Goal: Transaction & Acquisition: Purchase product/service

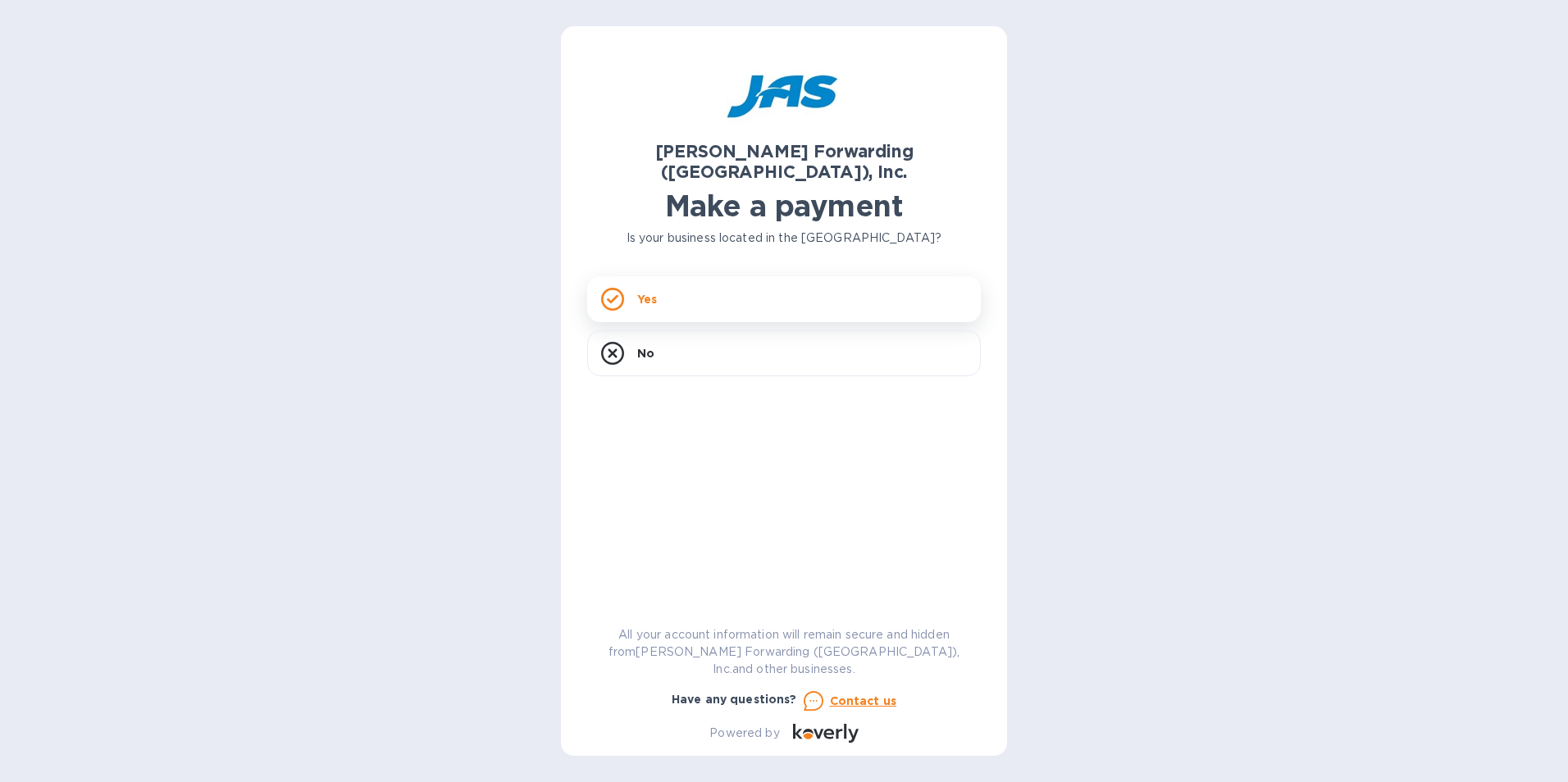
click at [634, 281] on div "Yes" at bounding box center [784, 299] width 394 height 46
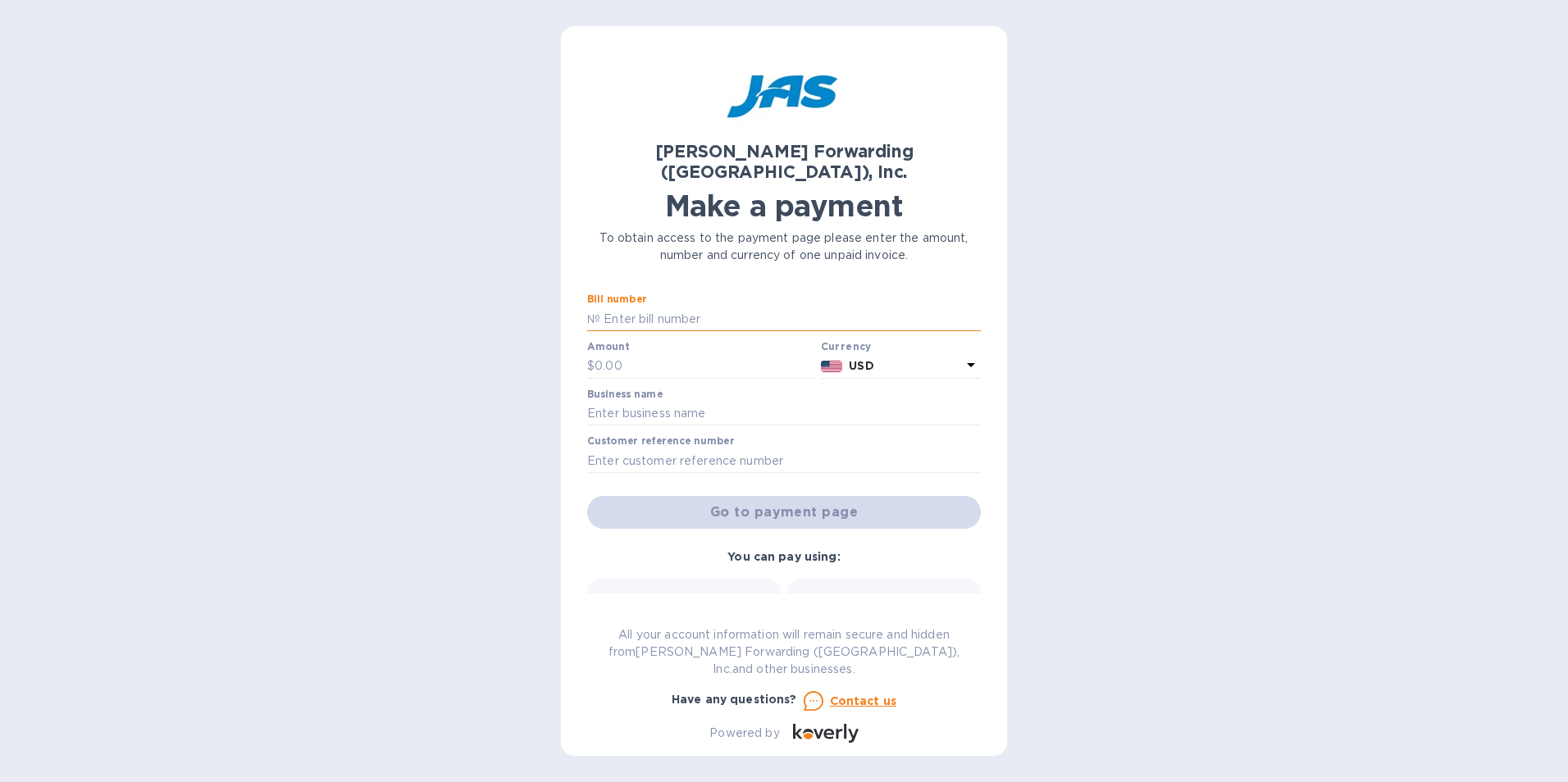
click at [631, 307] on input "text" at bounding box center [790, 319] width 380 height 24
type input "PR7503325177"
click at [725, 378] on div at bounding box center [701, 380] width 227 height 3
click at [708, 354] on input "text" at bounding box center [704, 366] width 220 height 24
type input "2,297.00"
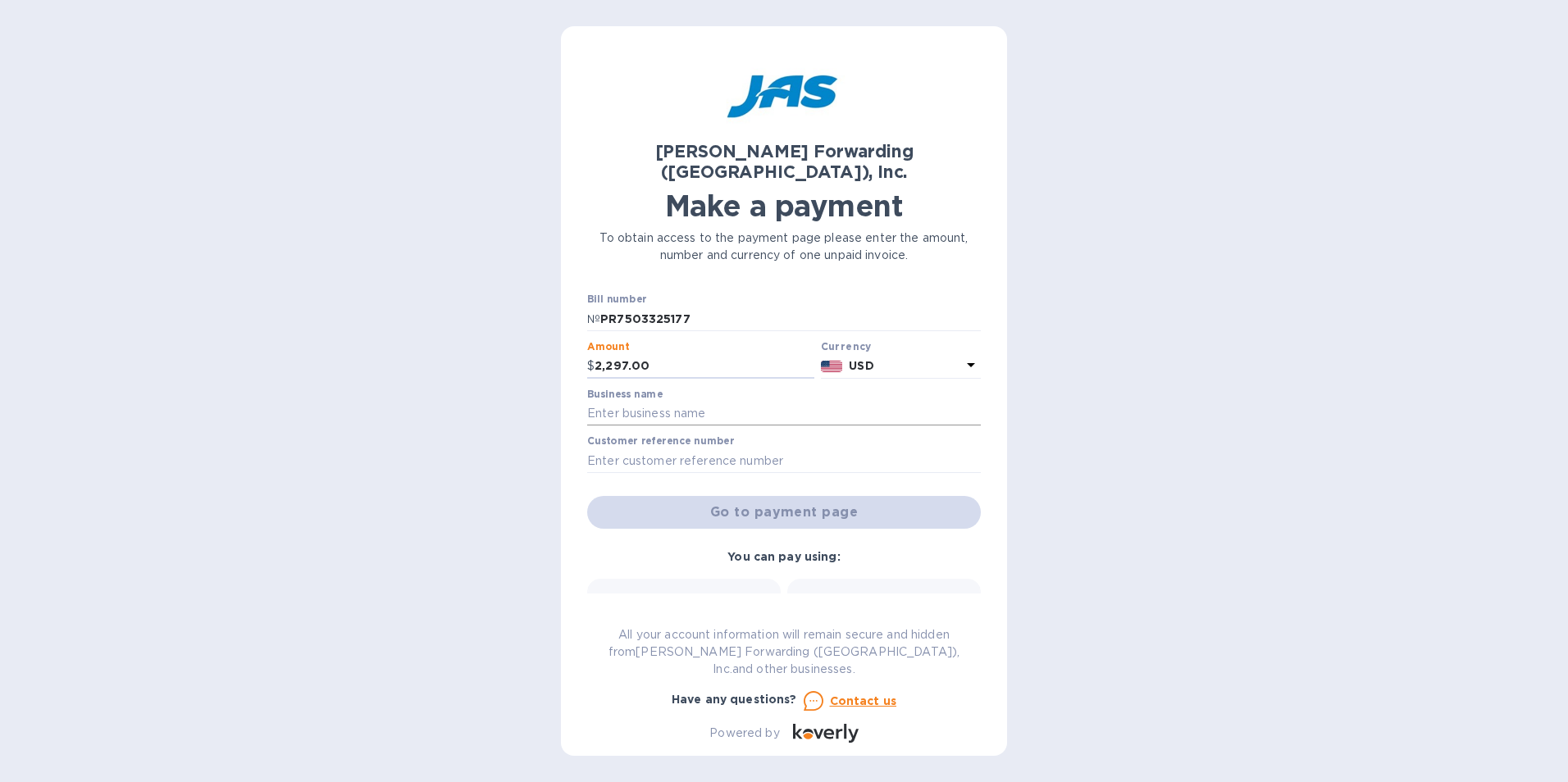
click at [686, 402] on input "text" at bounding box center [784, 414] width 394 height 24
type input "[PERSON_NAME] Forge Engineered Systems Inc"
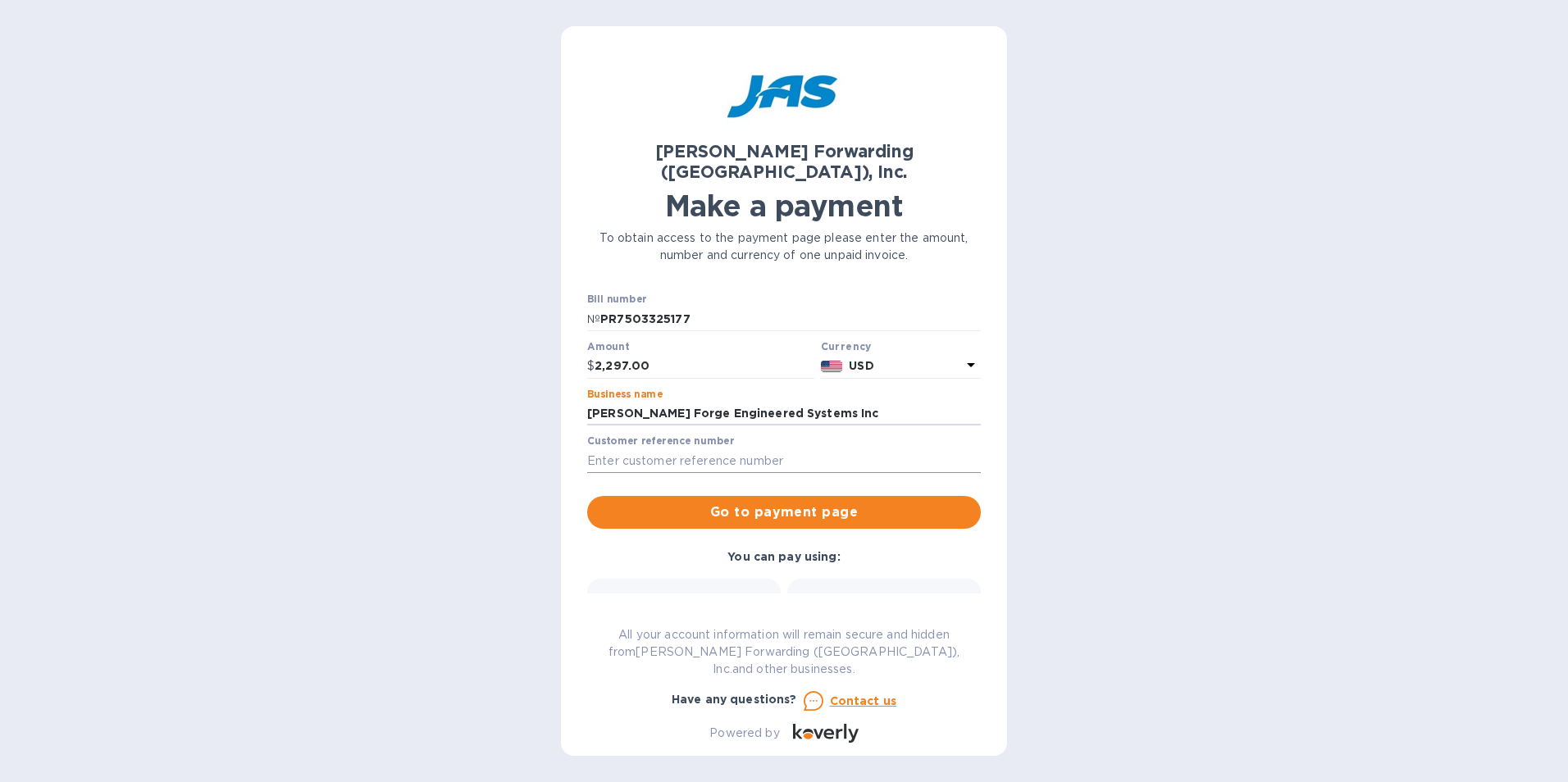
click at [689, 448] on input "text" at bounding box center [784, 460] width 394 height 24
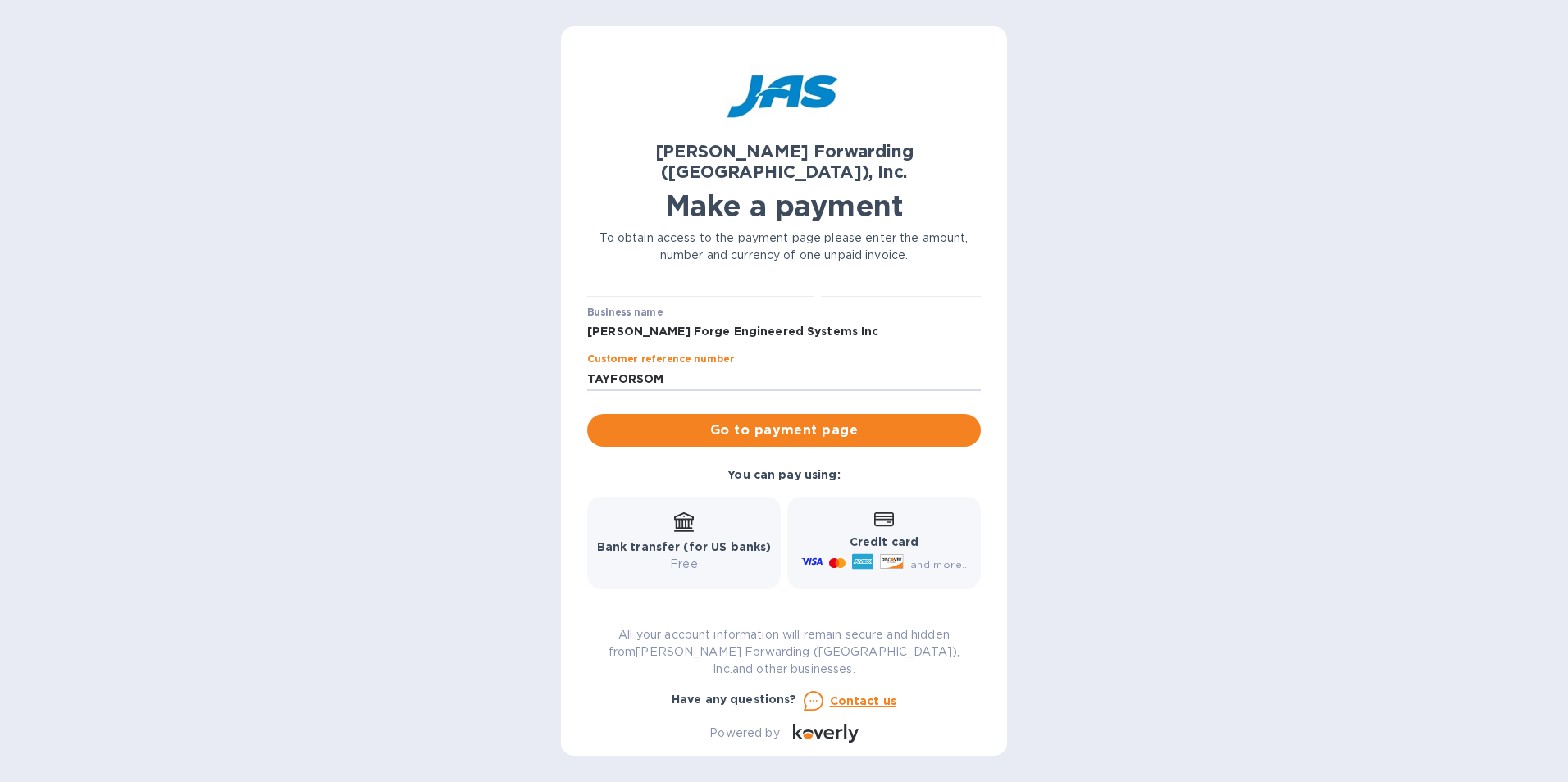
type input "TAYFORSOM"
click at [677, 512] on icon at bounding box center [683, 520] width 19 height 16
click at [689, 540] on b "Bank transfer (for US banks)" at bounding box center [685, 547] width 175 height 13
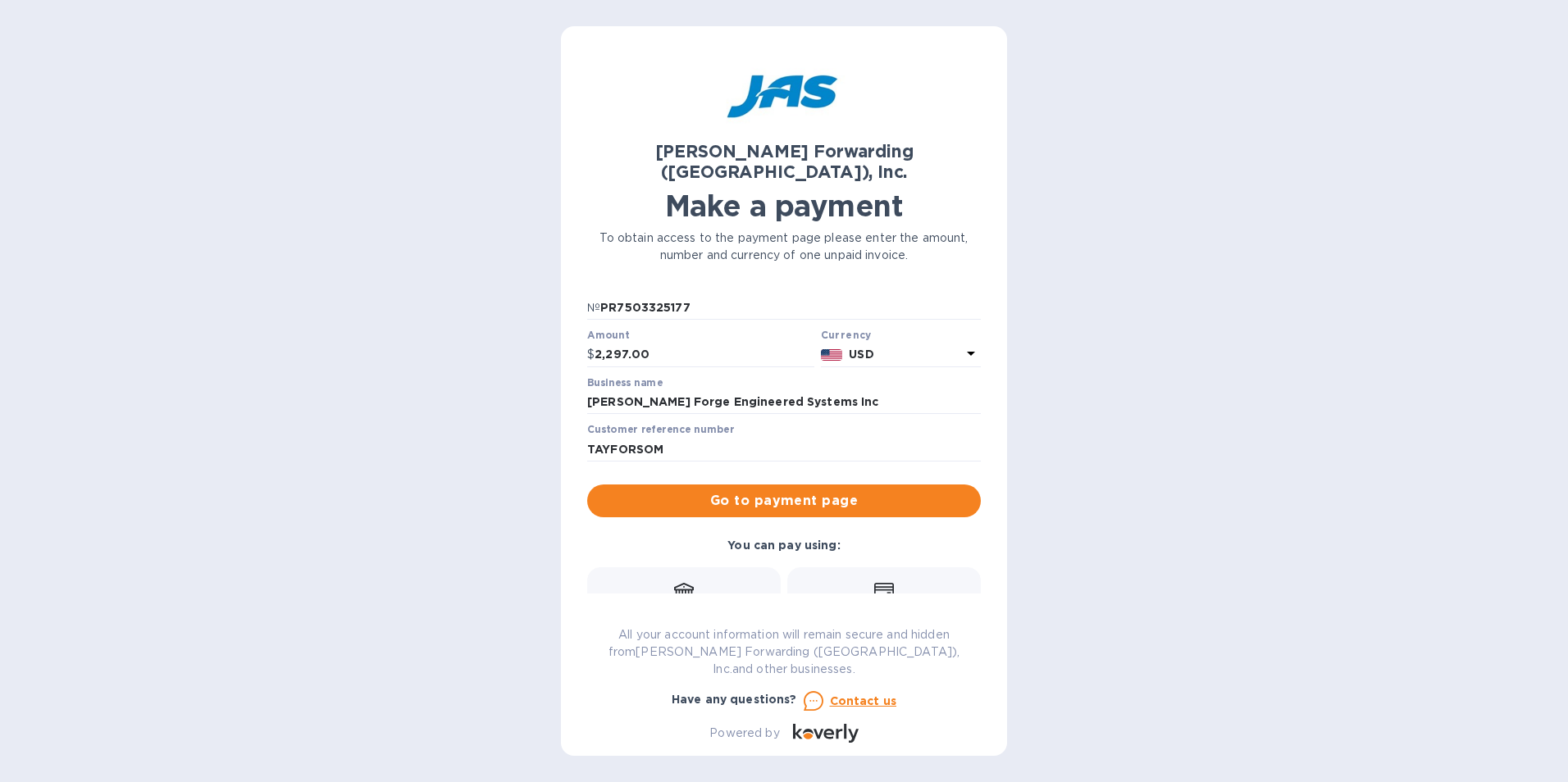
scroll to position [0, 0]
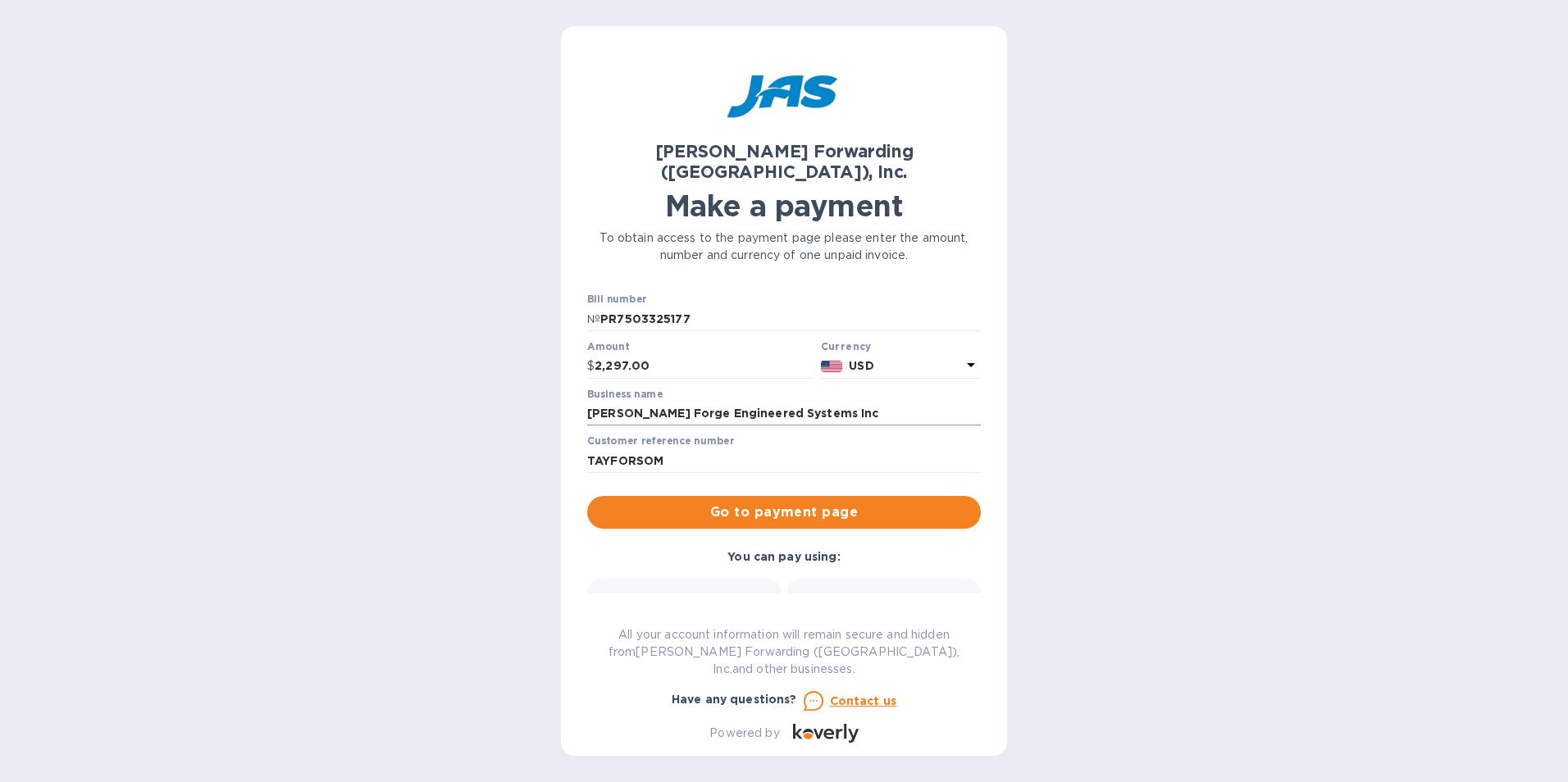
click at [755, 402] on input "[PERSON_NAME] Forge Engineered Systems Inc" at bounding box center [784, 414] width 394 height 24
click at [910, 457] on div "Customer reference number TAYFORSOM" at bounding box center [784, 456] width 400 height 48
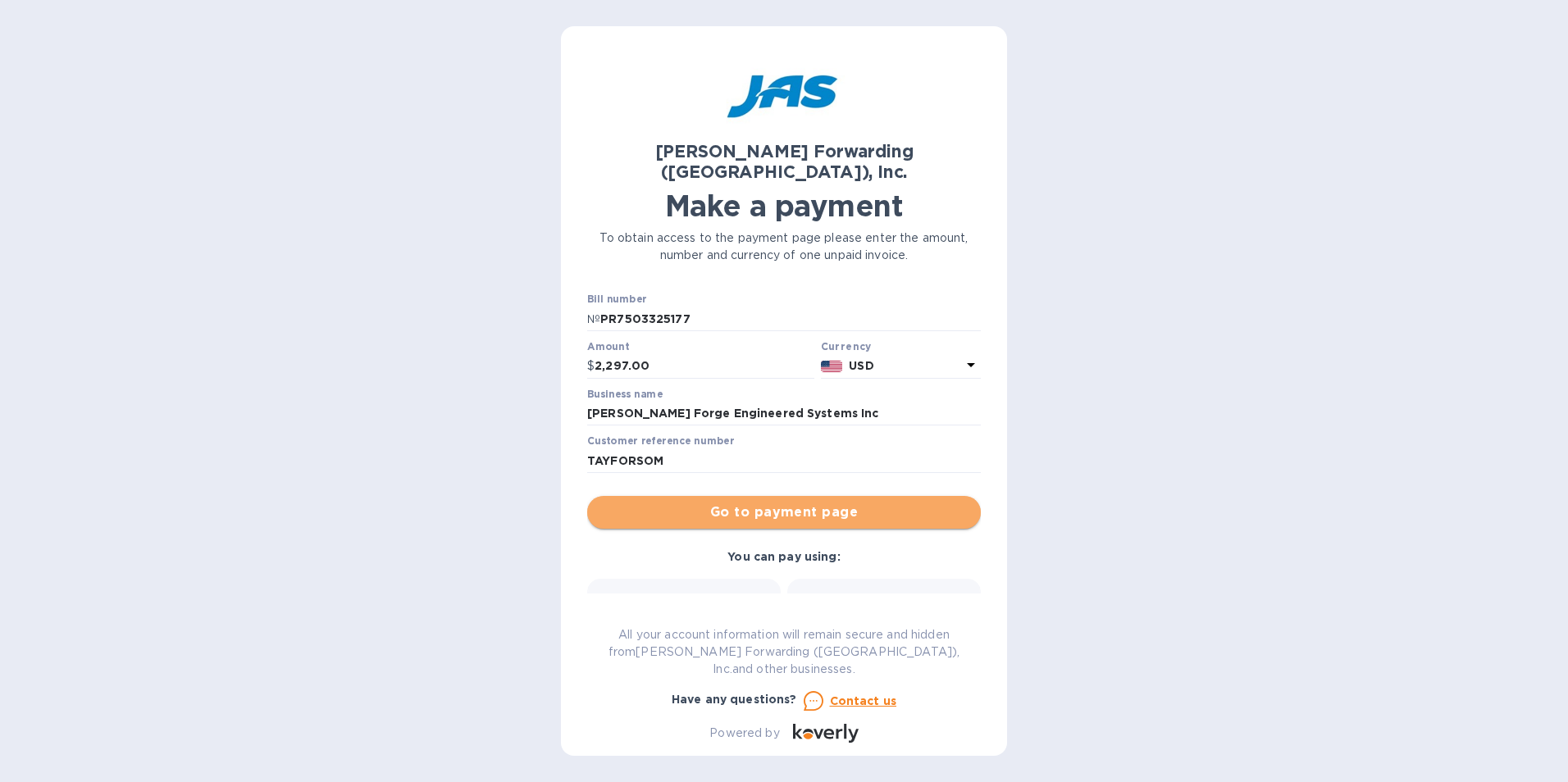
click at [856, 502] on span "Go to payment page" at bounding box center [783, 511] width 368 height 19
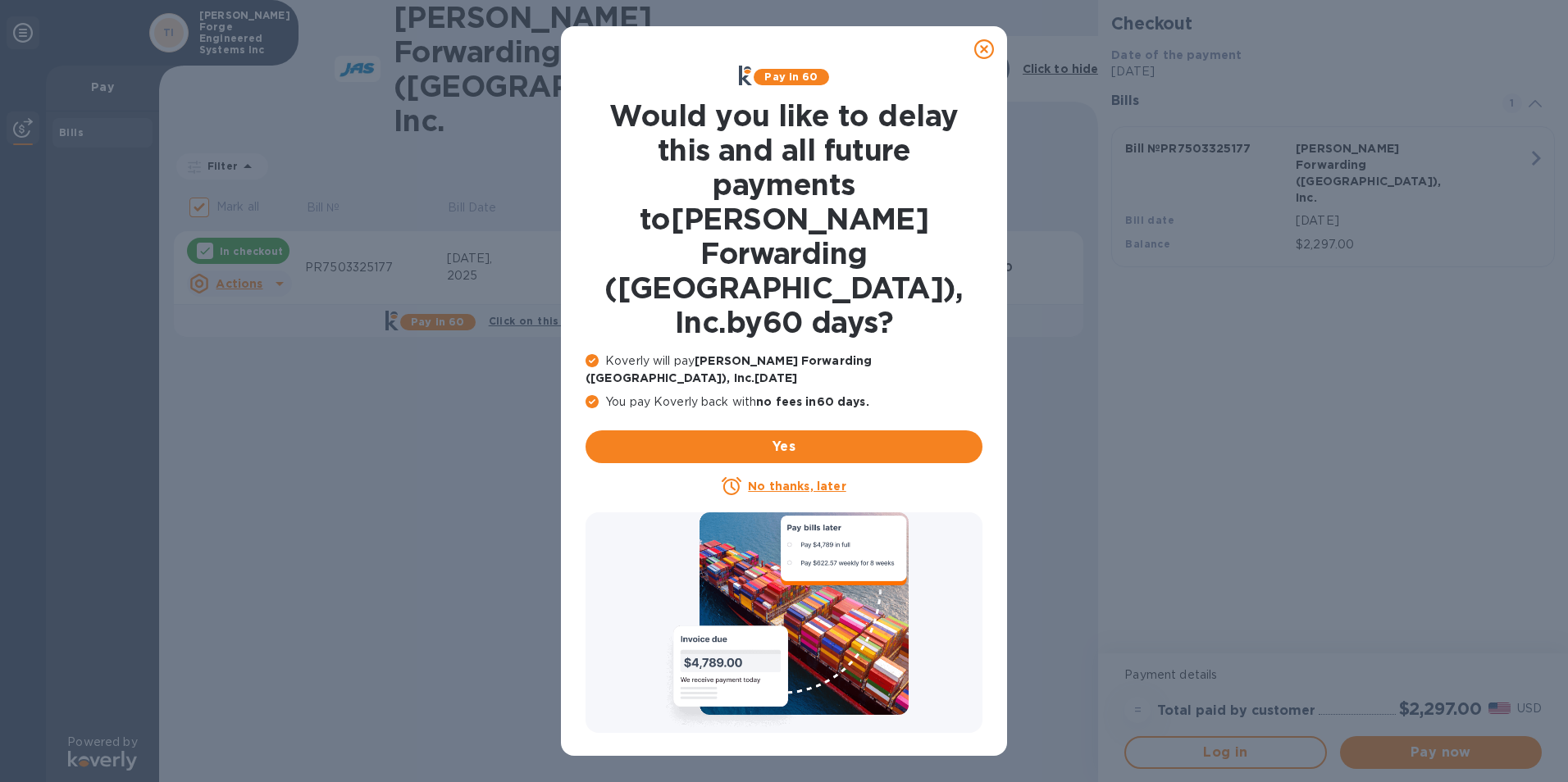
click at [981, 53] on icon at bounding box center [983, 49] width 19 height 19
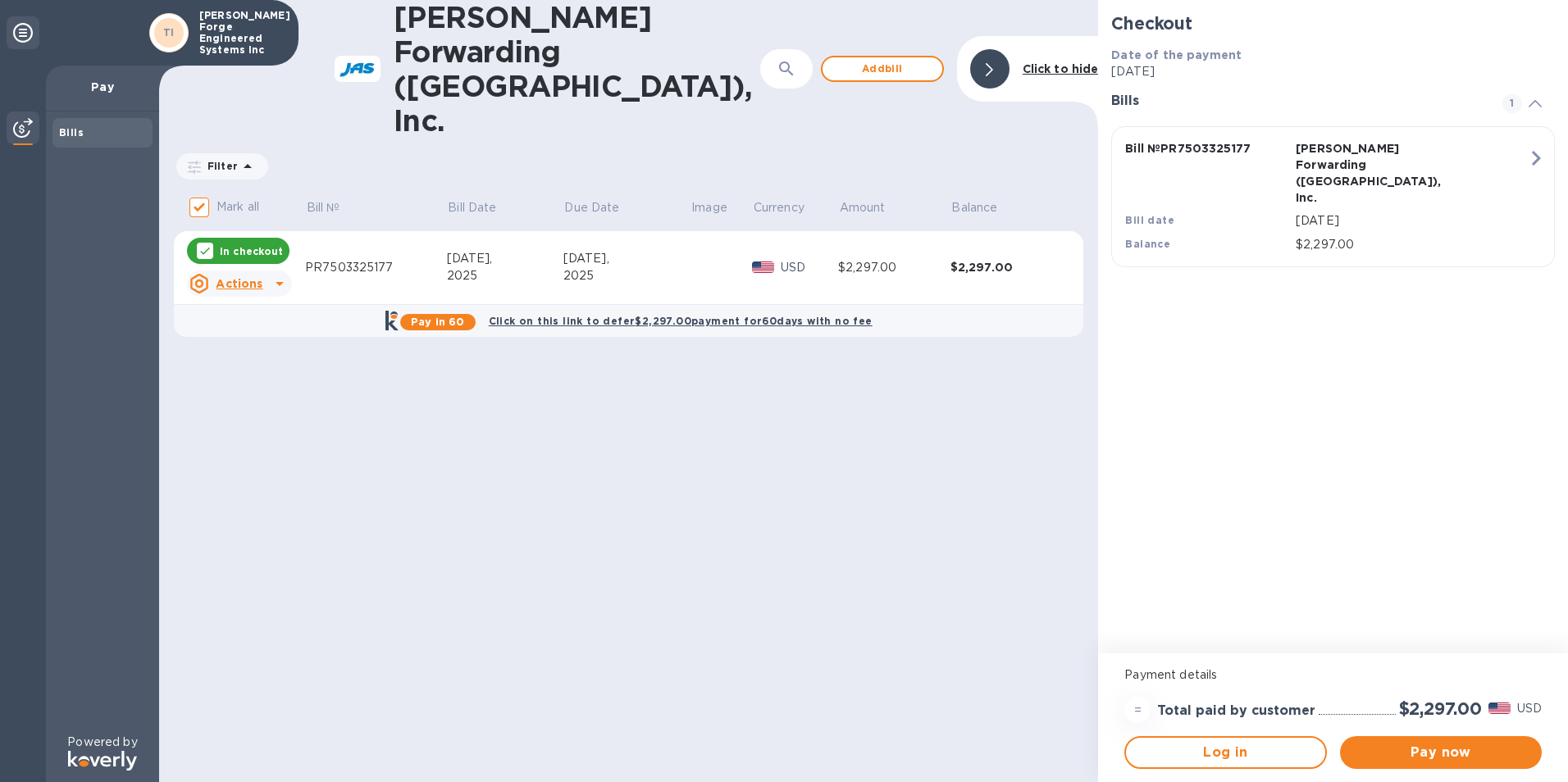
click at [241, 244] on p "In checkout" at bounding box center [251, 251] width 63 height 14
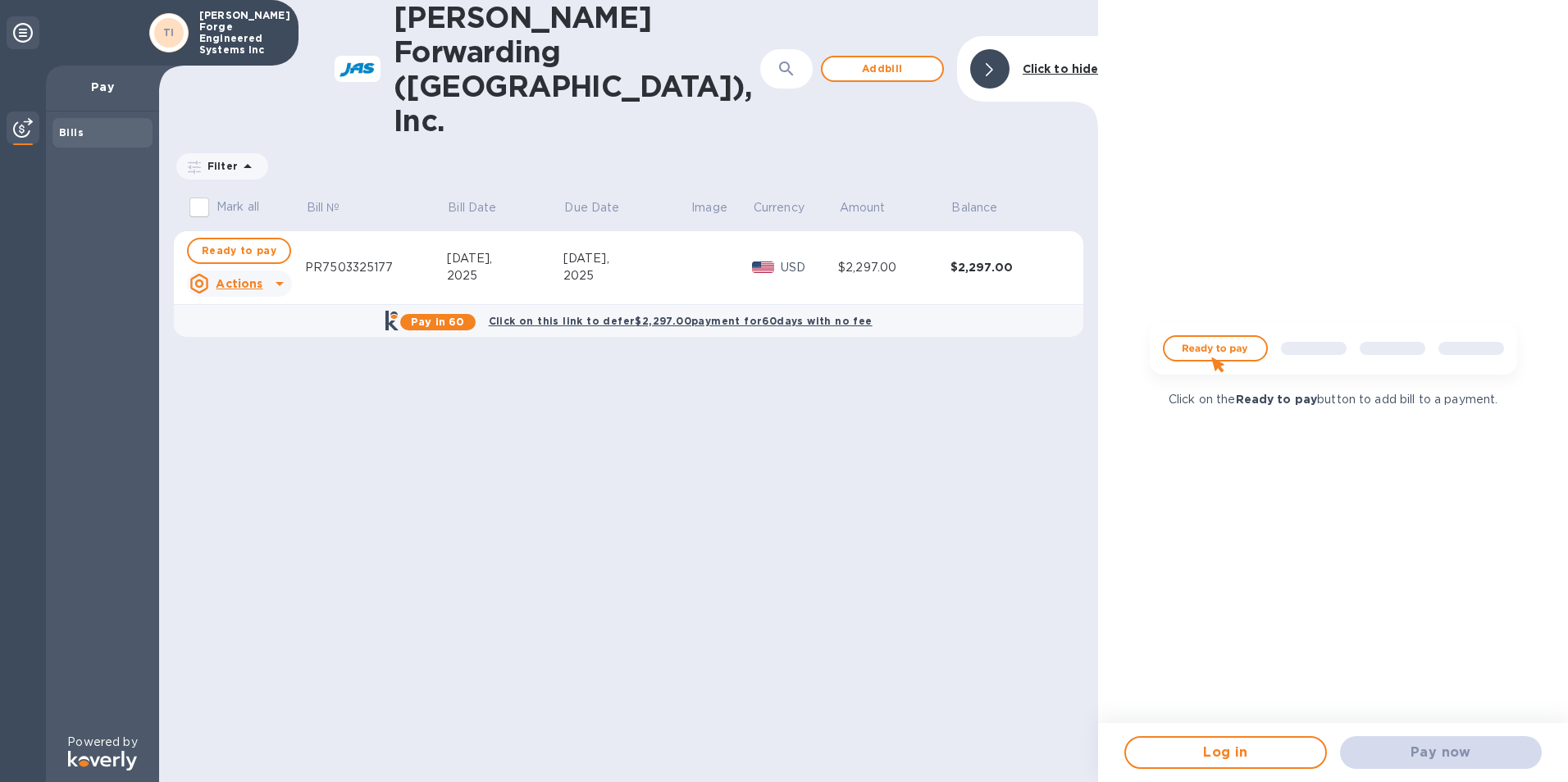
click at [248, 277] on u "Actions" at bounding box center [239, 283] width 47 height 13
click at [436, 436] on div at bounding box center [784, 391] width 1568 height 782
click at [1442, 759] on div "Pay now" at bounding box center [1440, 752] width 215 height 46
click at [1209, 351] on img at bounding box center [1333, 355] width 394 height 79
click at [205, 190] on input "Mark all" at bounding box center [199, 207] width 34 height 34
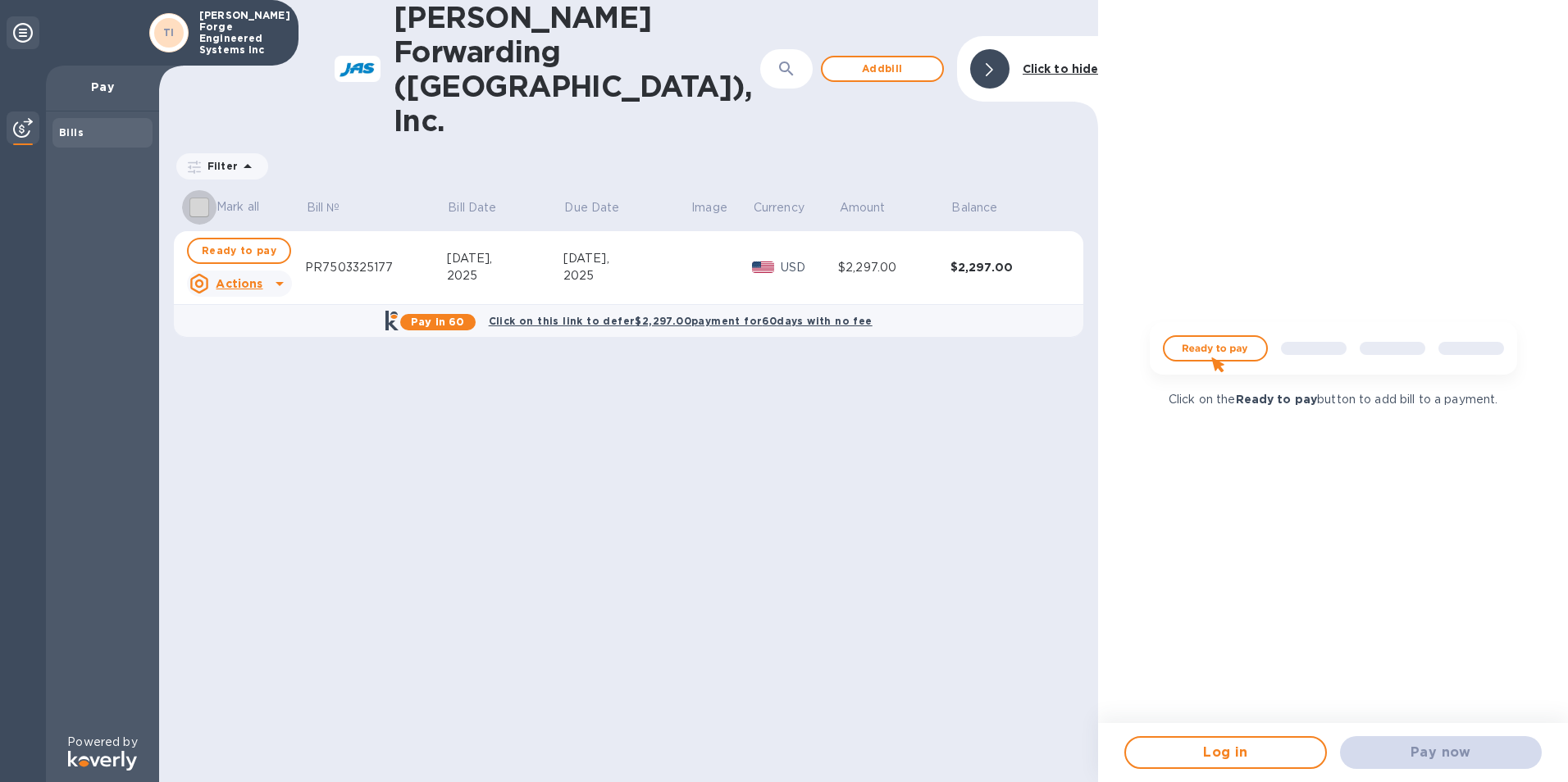
checkbox input "true"
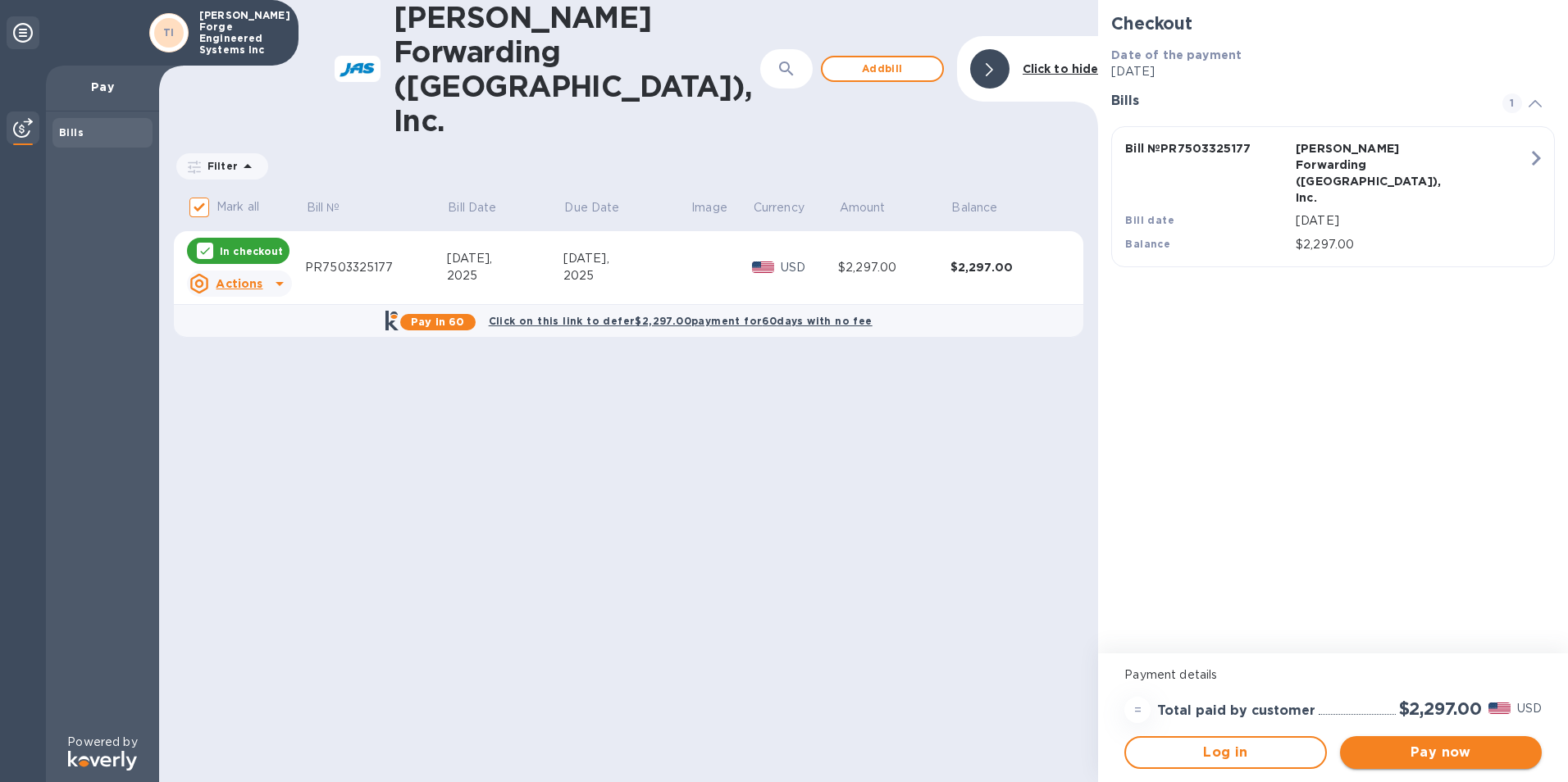
drag, startPoint x: 1424, startPoint y: 751, endPoint x: 1424, endPoint y: 738, distance: 13.0
click at [1424, 749] on span "Pay now" at bounding box center [1440, 752] width 176 height 19
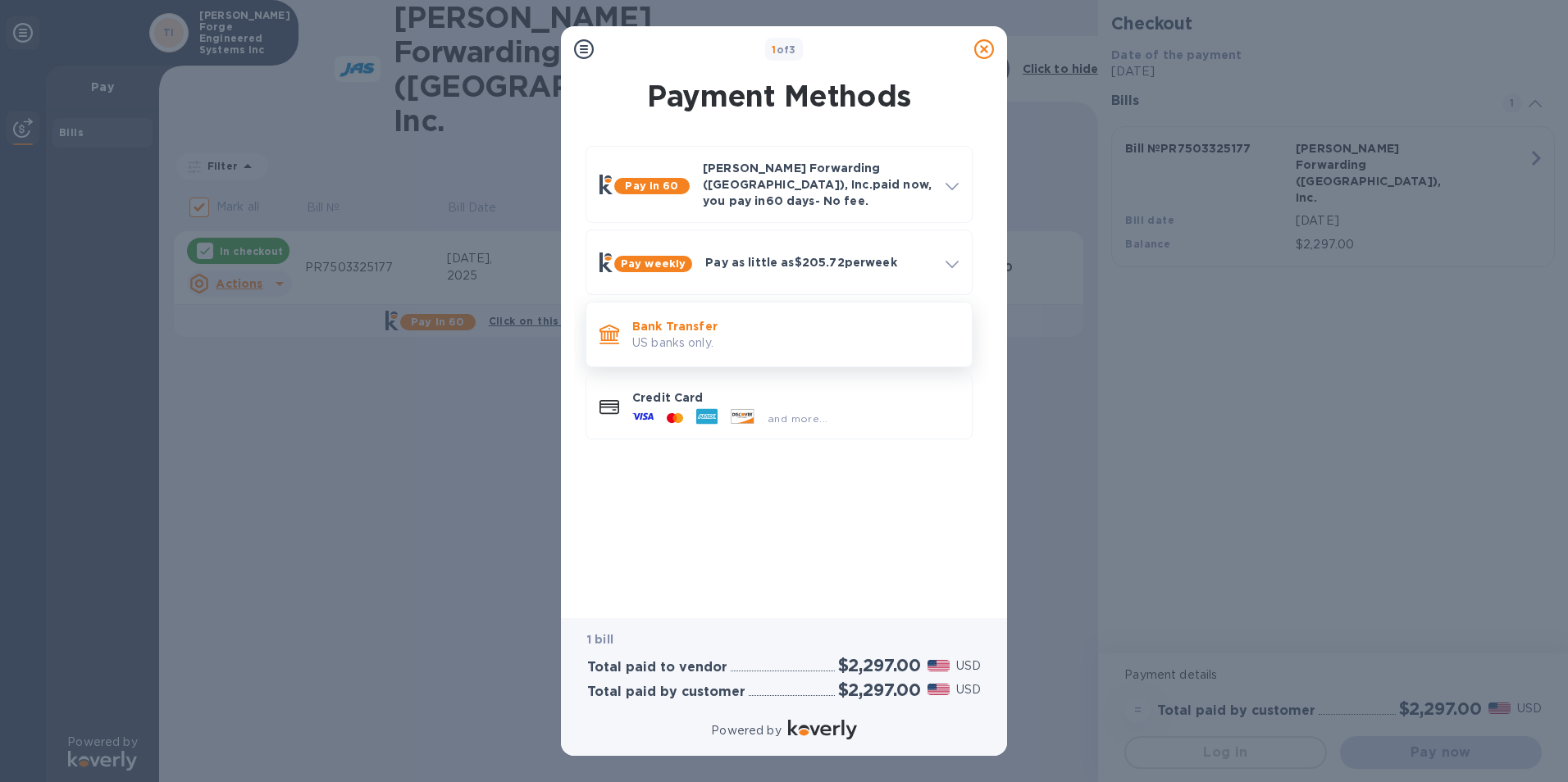
click at [672, 319] on p "Bank Transfer" at bounding box center [795, 325] width 326 height 16
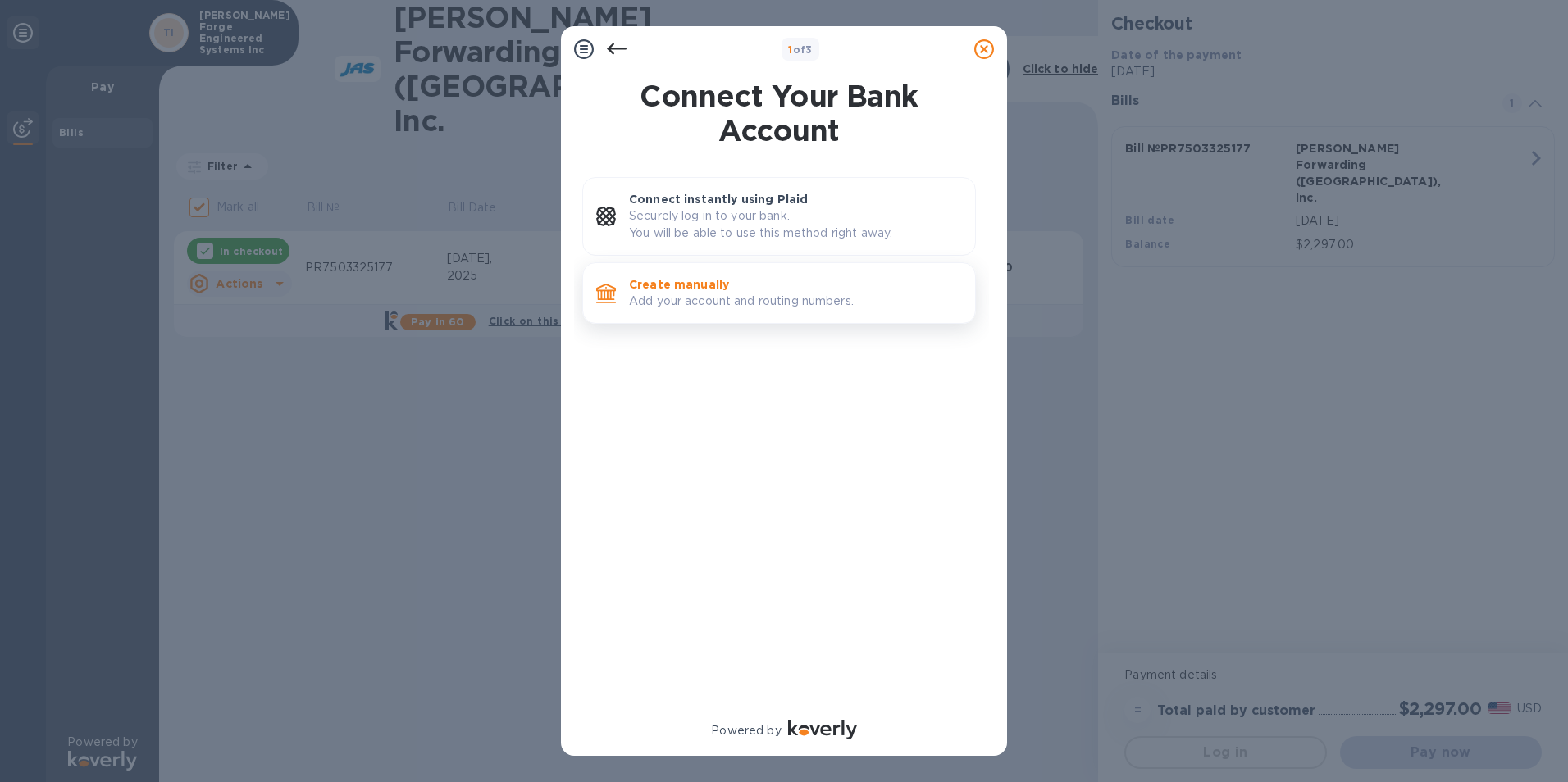
click at [679, 297] on p "Add your account and routing numbers." at bounding box center [796, 301] width 333 height 17
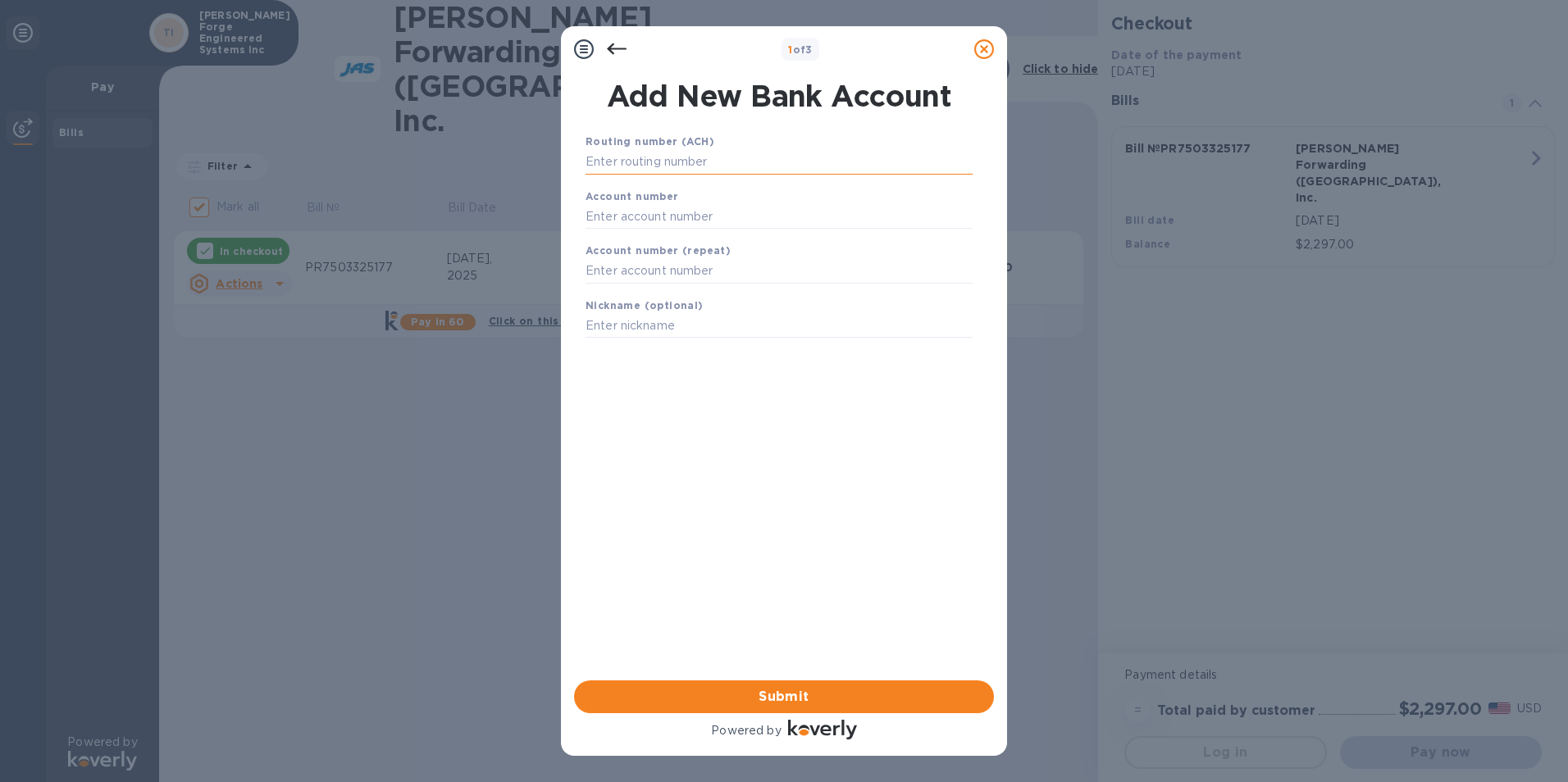
click at [636, 156] on input "text" at bounding box center [779, 161] width 387 height 24
type input "101000019"
type input "26866"
type input "c"
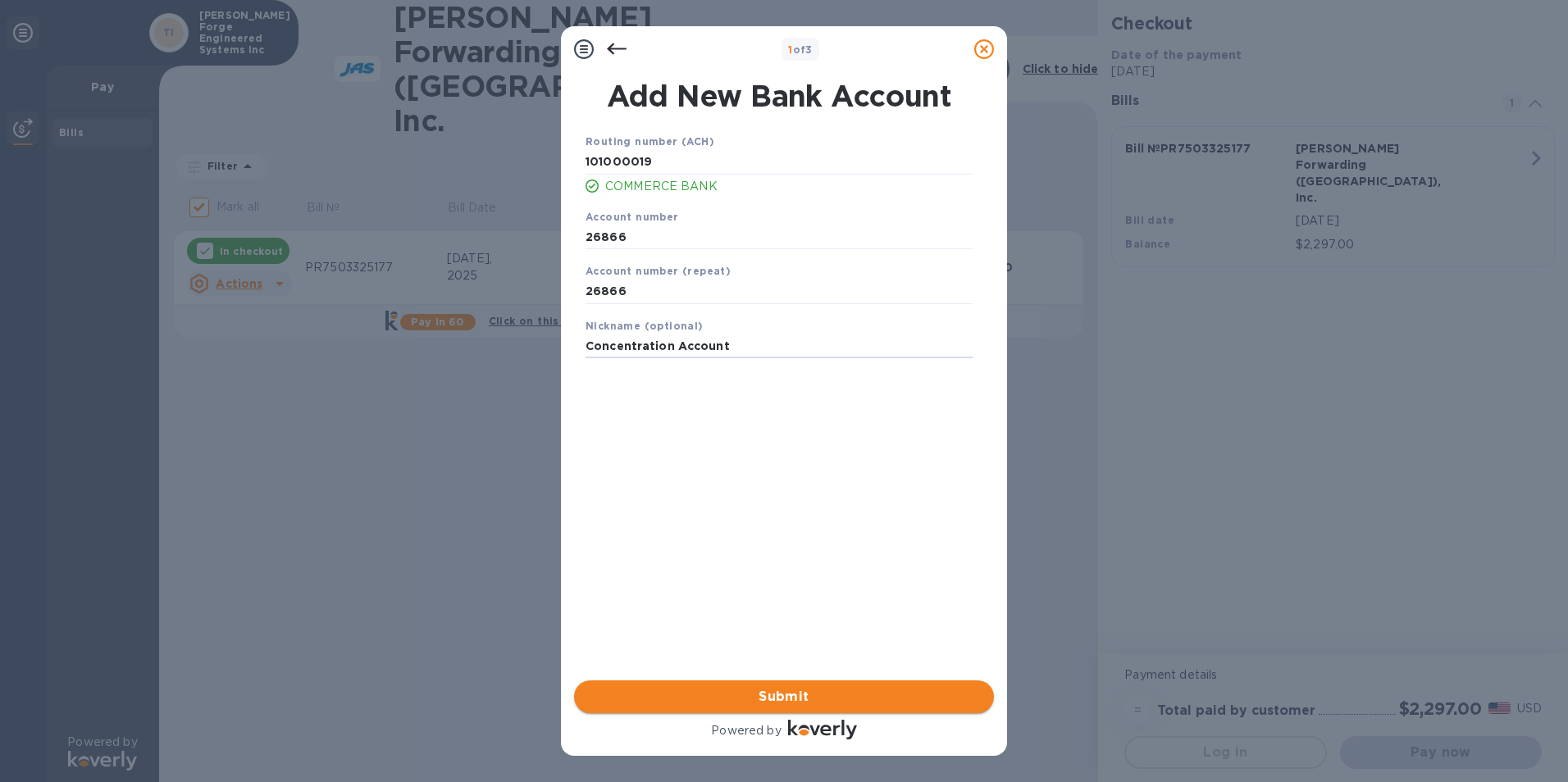
type input "Concentration Account"
click at [768, 697] on span "Submit" at bounding box center [784, 696] width 394 height 19
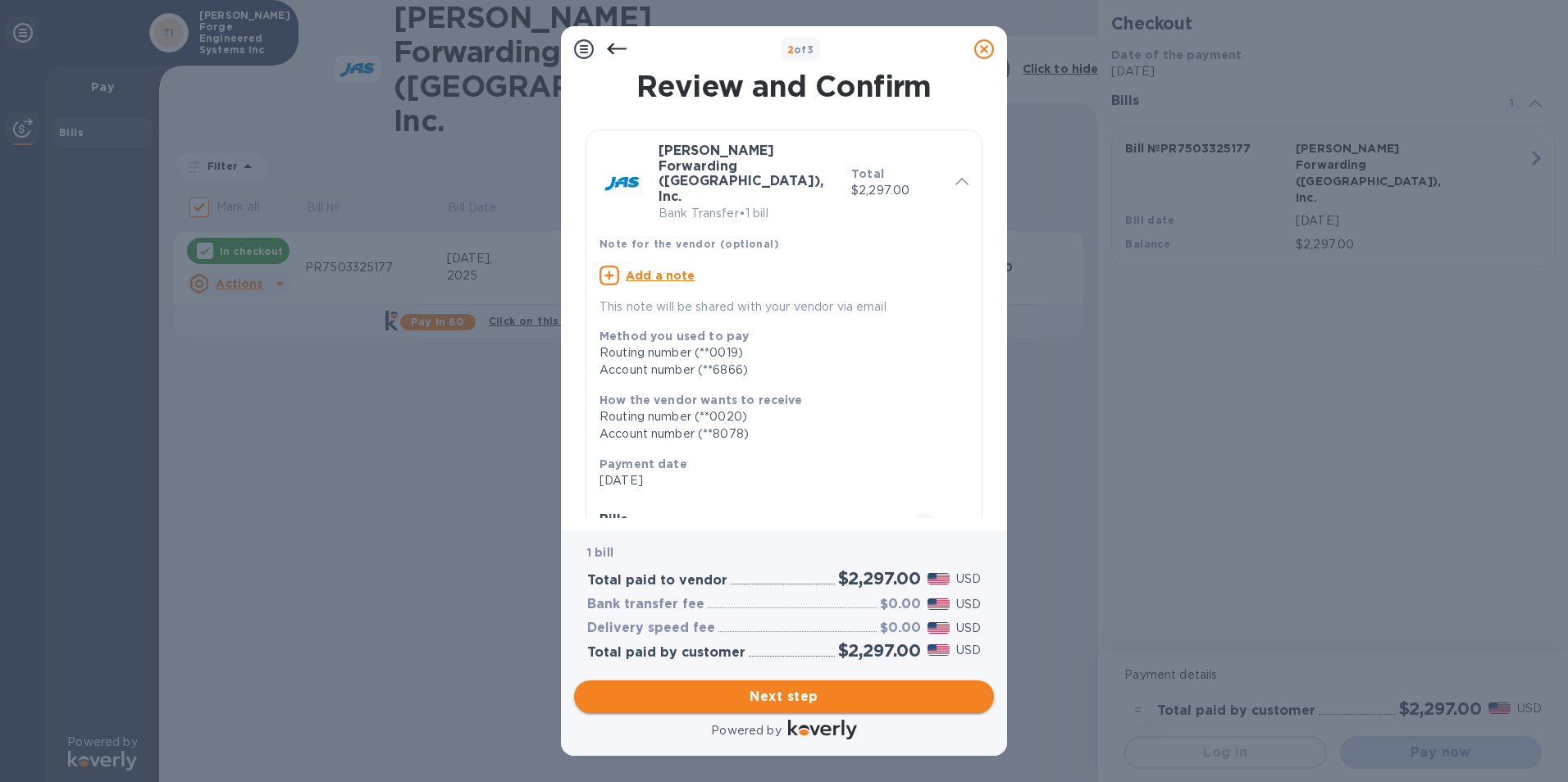
click at [783, 690] on span "Next step" at bounding box center [784, 696] width 394 height 19
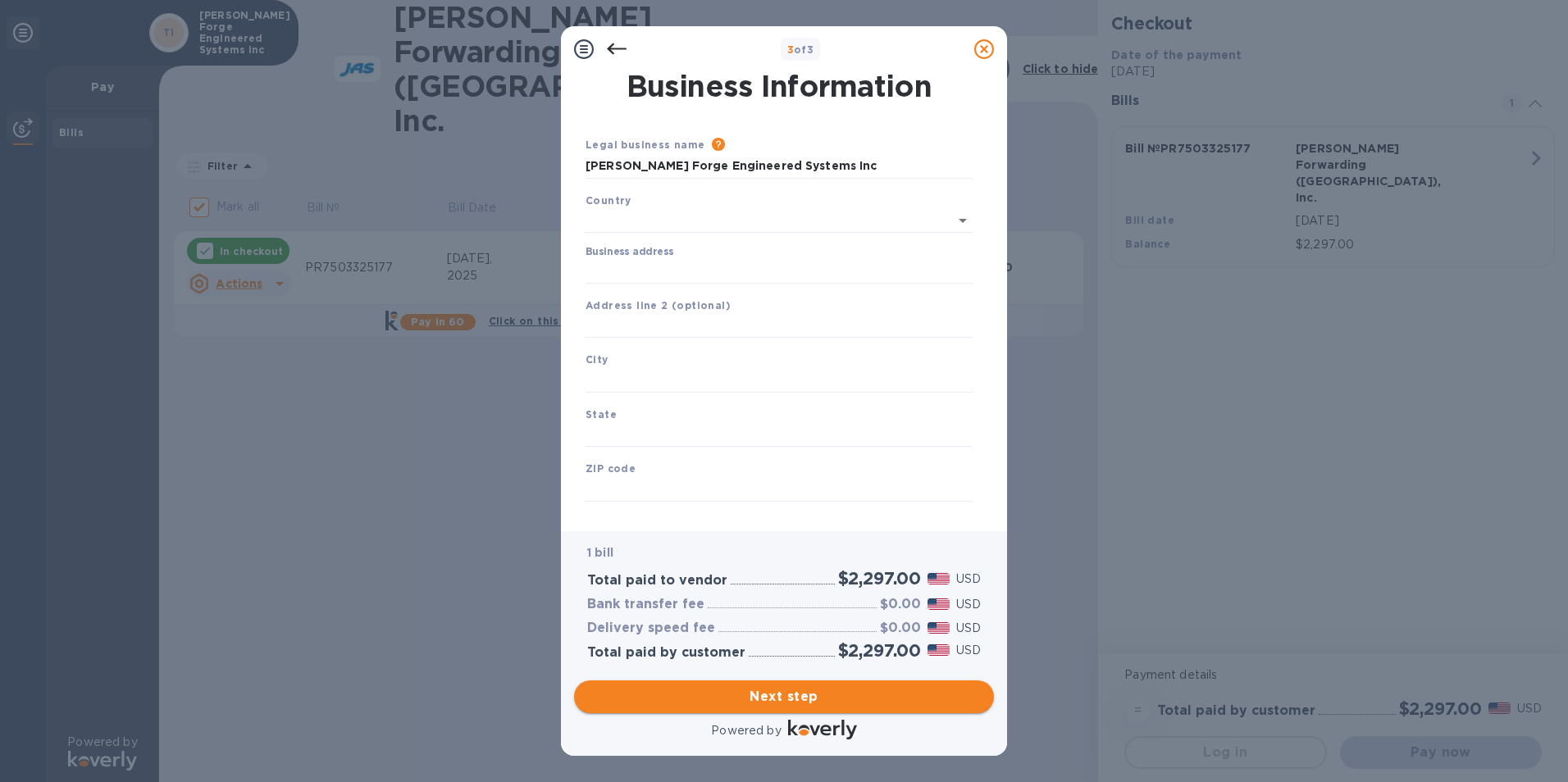
type input "[GEOGRAPHIC_DATA]"
click at [783, 695] on span "Next step" at bounding box center [784, 696] width 394 height 19
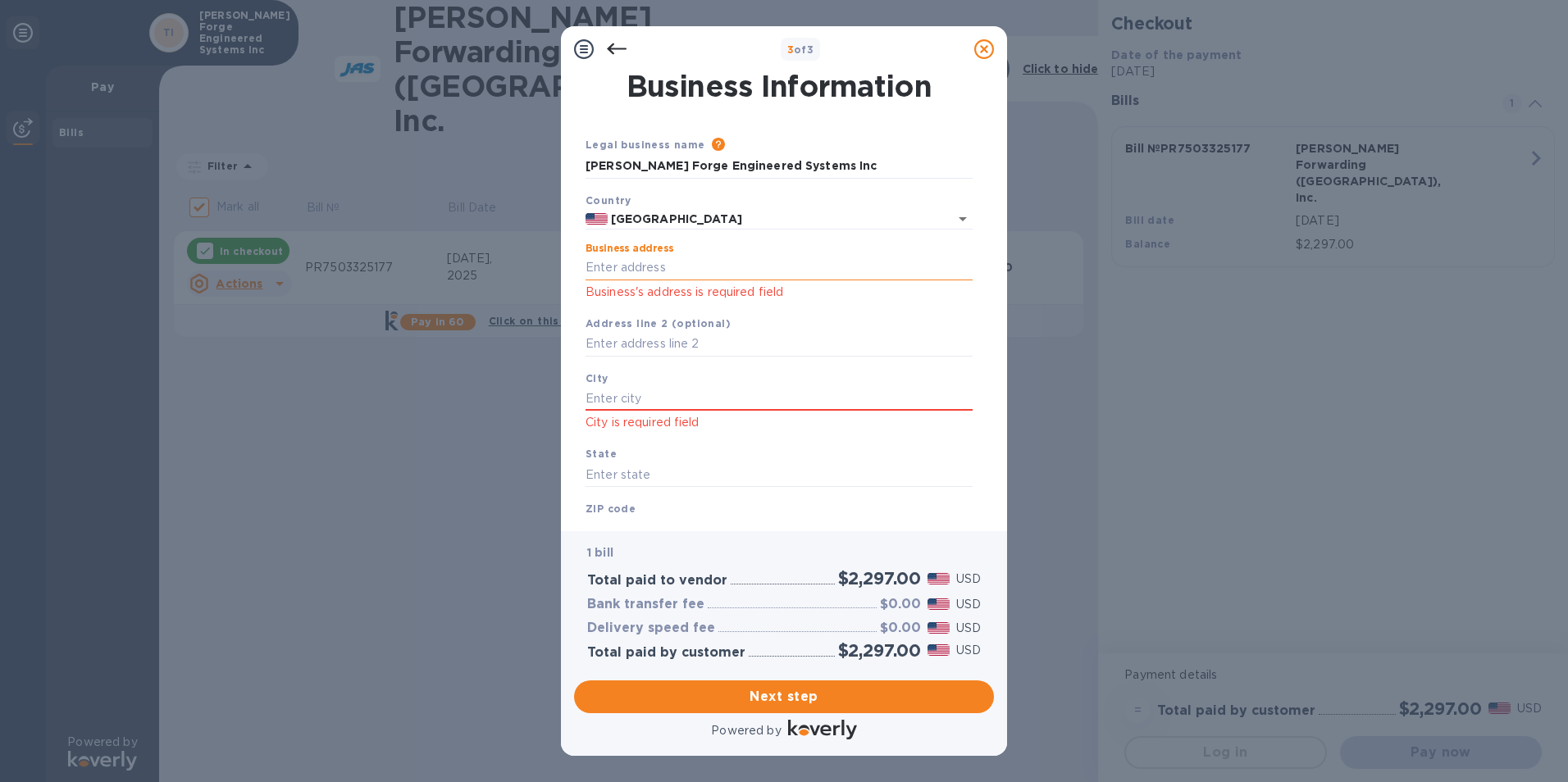
click at [624, 268] on input "Business address" at bounding box center [779, 267] width 387 height 24
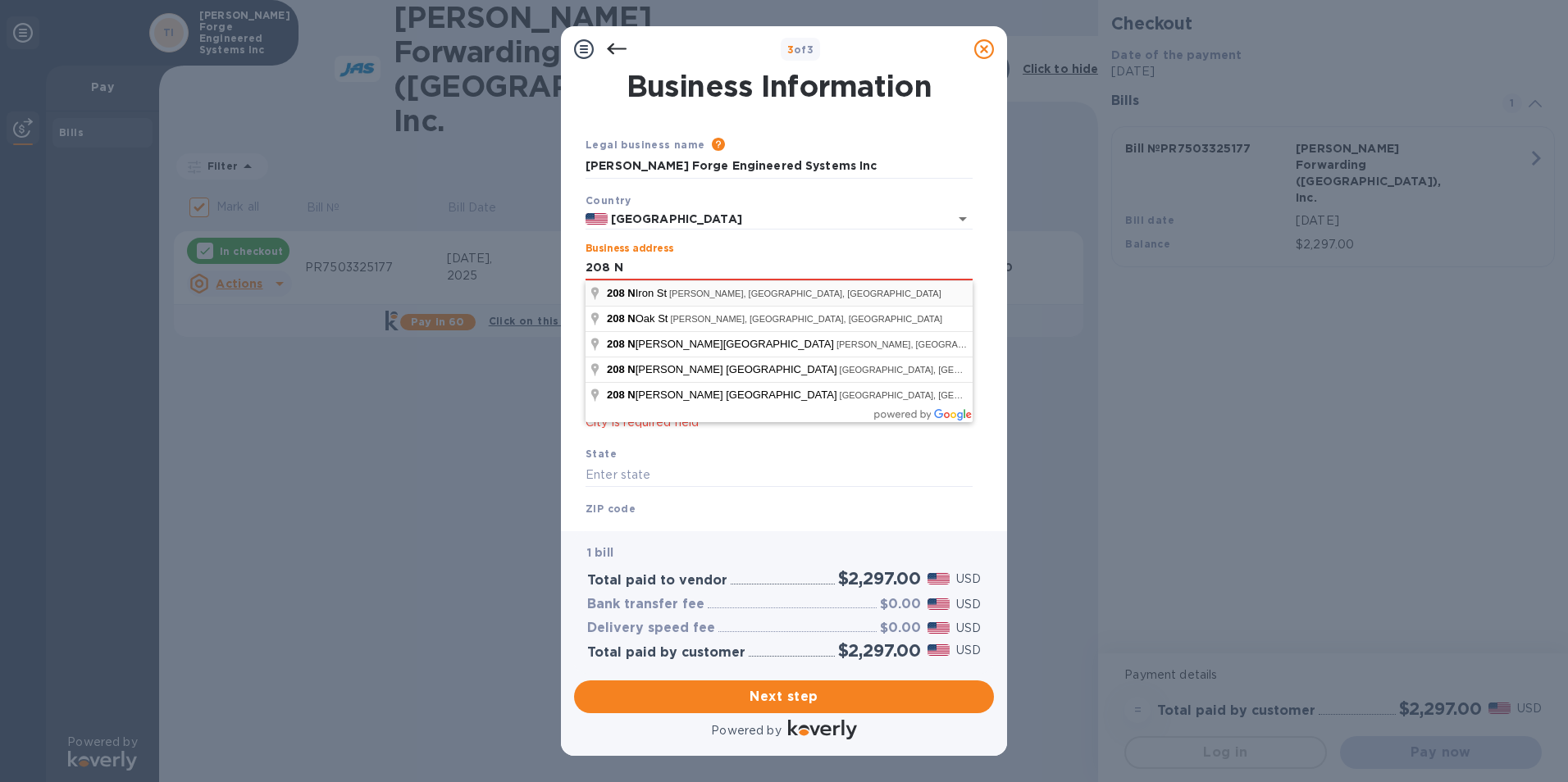
type input "[STREET_ADDRESS]"
type input "[PERSON_NAME]"
type input "KS"
type input "66071"
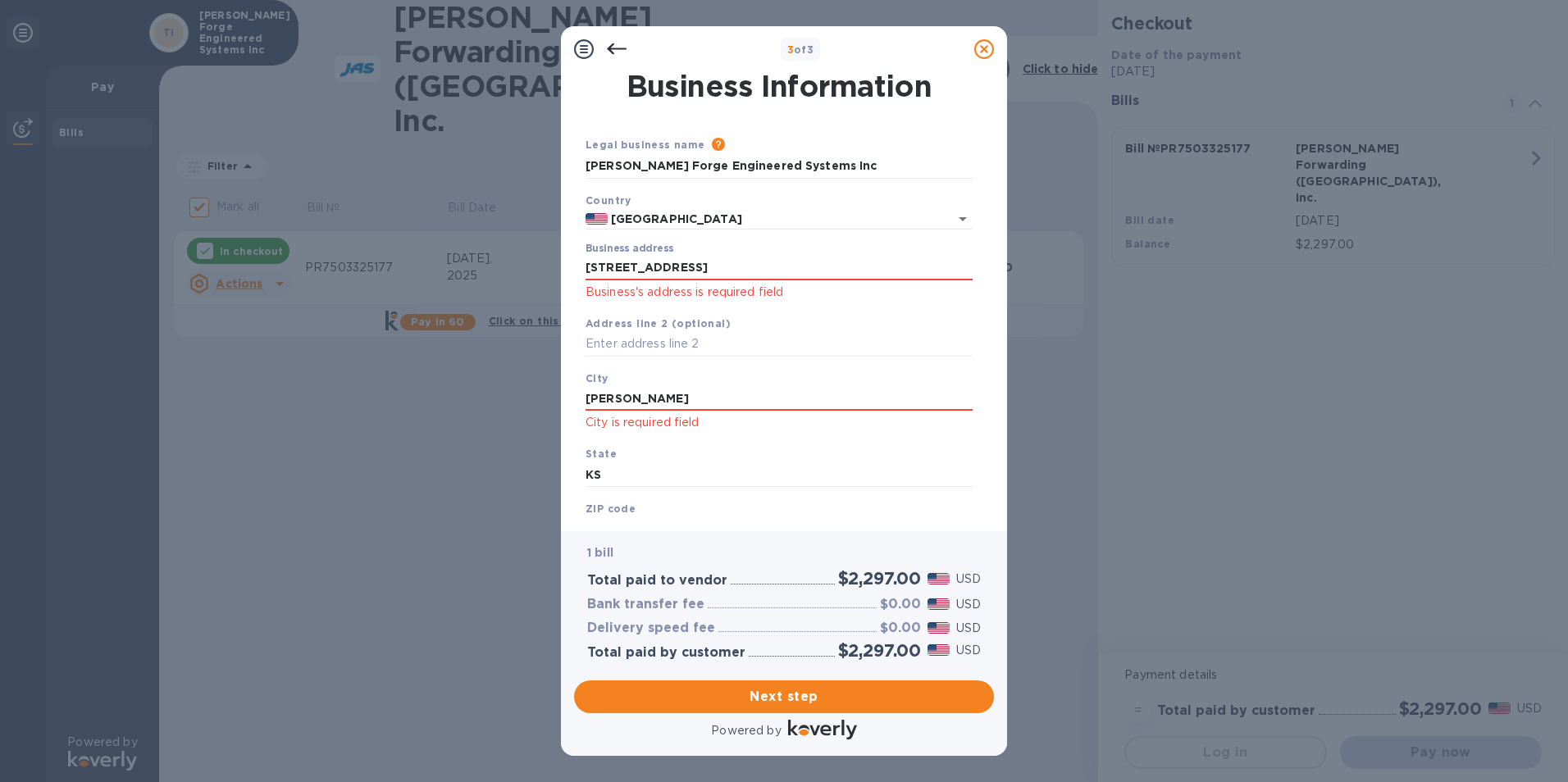
click at [656, 517] on input "66071" at bounding box center [779, 529] width 387 height 24
click at [671, 473] on input "KS" at bounding box center [779, 474] width 387 height 24
click at [659, 507] on div "ZIP code 66071 ZIP-Code is required field" at bounding box center [779, 531] width 400 height 77
click at [650, 517] on input "66071" at bounding box center [779, 529] width 387 height 24
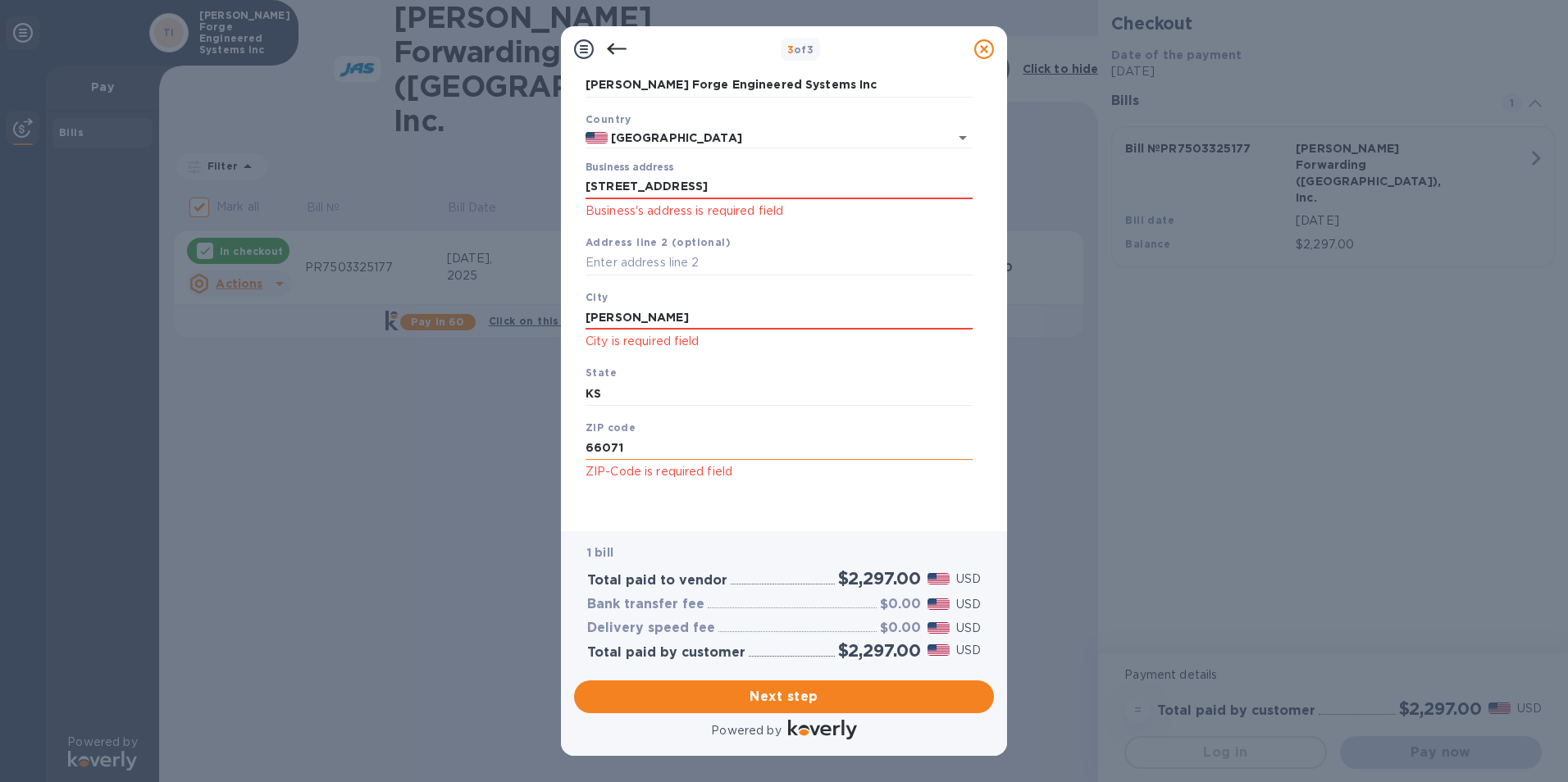
scroll to position [84, 0]
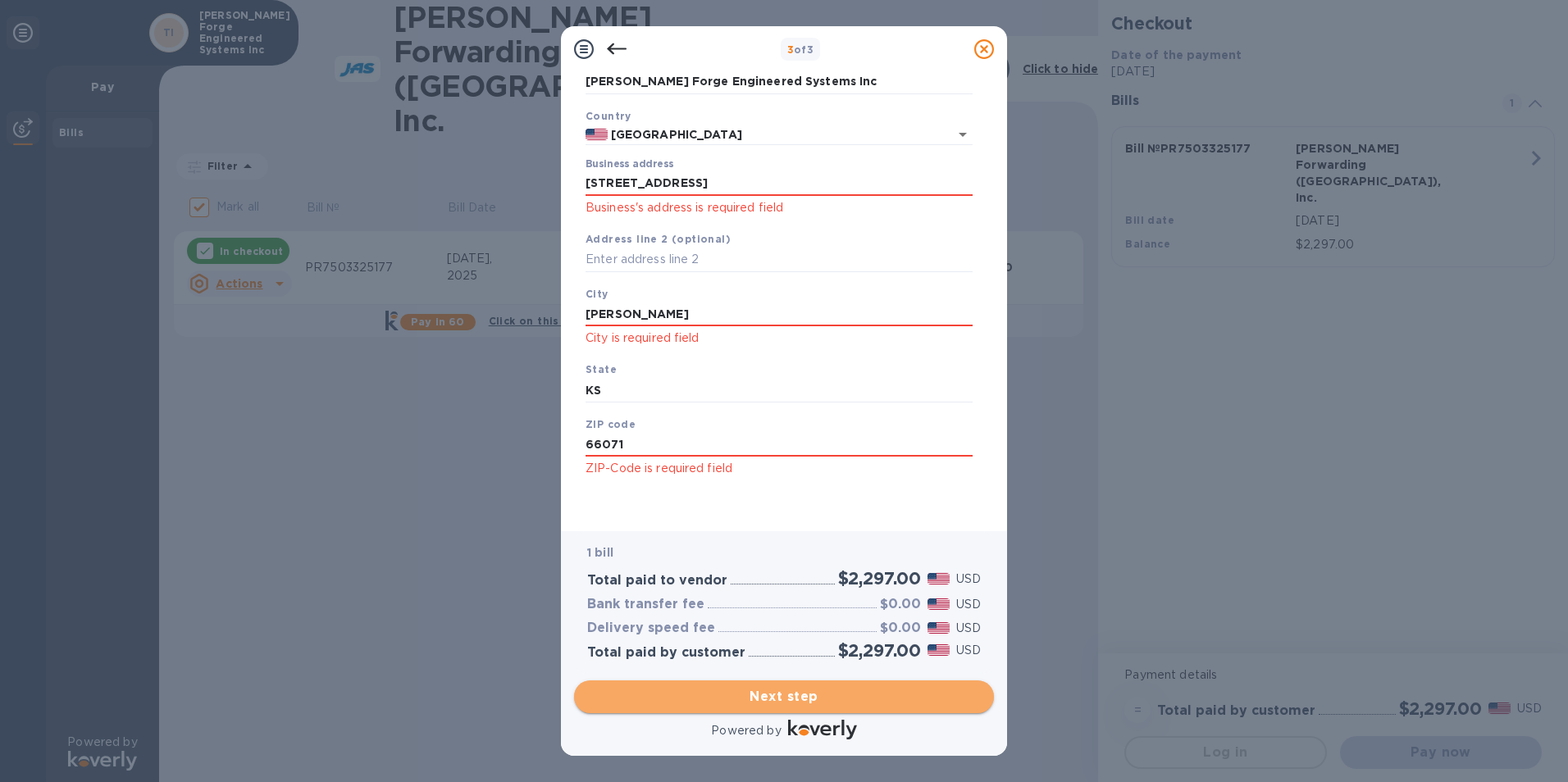
click at [784, 690] on span "Next step" at bounding box center [784, 696] width 394 height 19
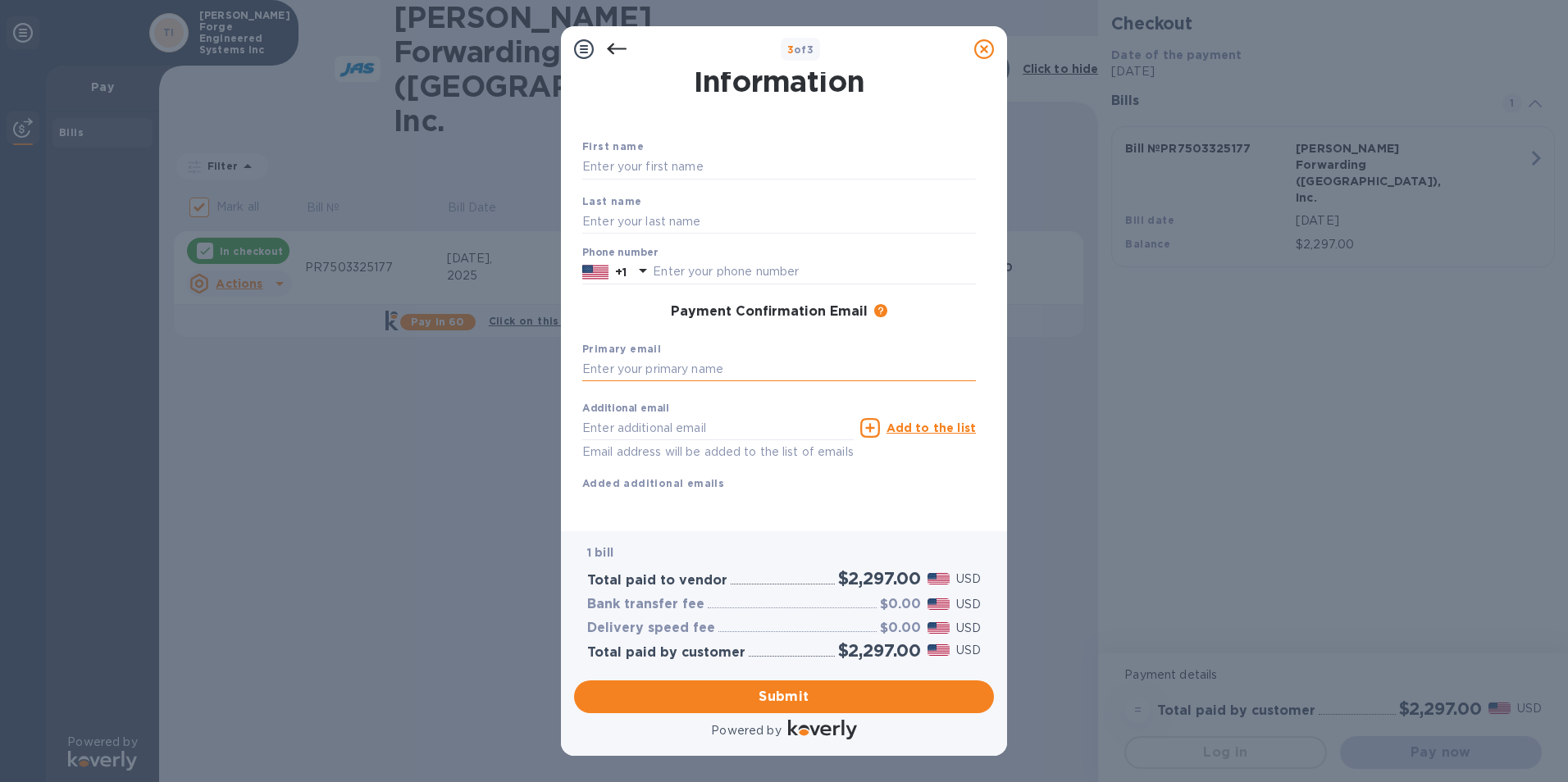
click at [644, 357] on input "text" at bounding box center [779, 369] width 394 height 24
type input "[EMAIL_ADDRESS][DOMAIN_NAME]"
click at [649, 415] on input "text" at bounding box center [718, 427] width 272 height 24
type input "[EMAIL_ADDRESS][DOMAIN_NAME]"
type input "[PERSON_NAME]"
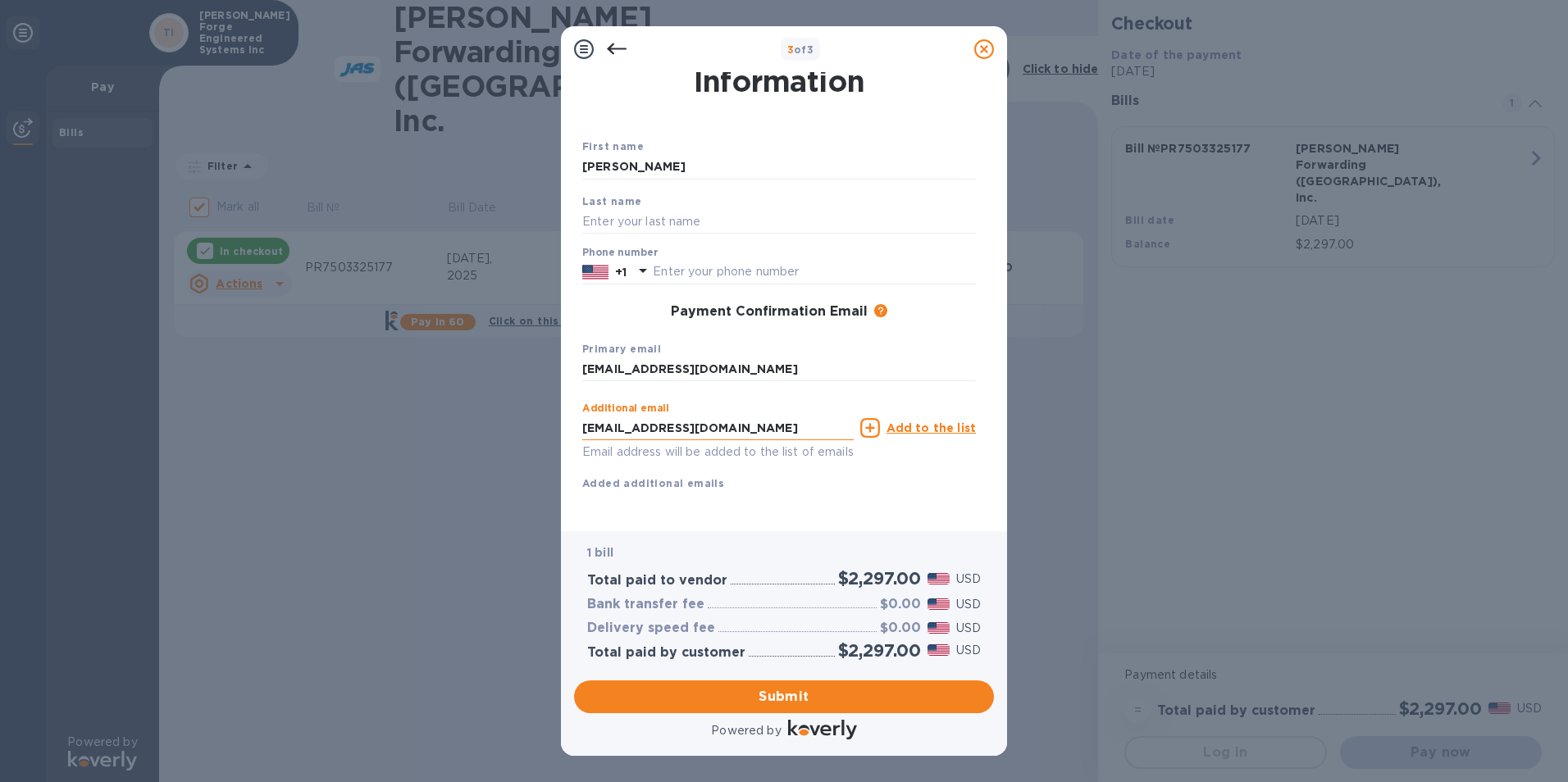
type input "[PERSON_NAME]"
type input "9132945331"
click at [819, 304] on h3 "Payment Confirmation Email" at bounding box center [769, 312] width 197 height 16
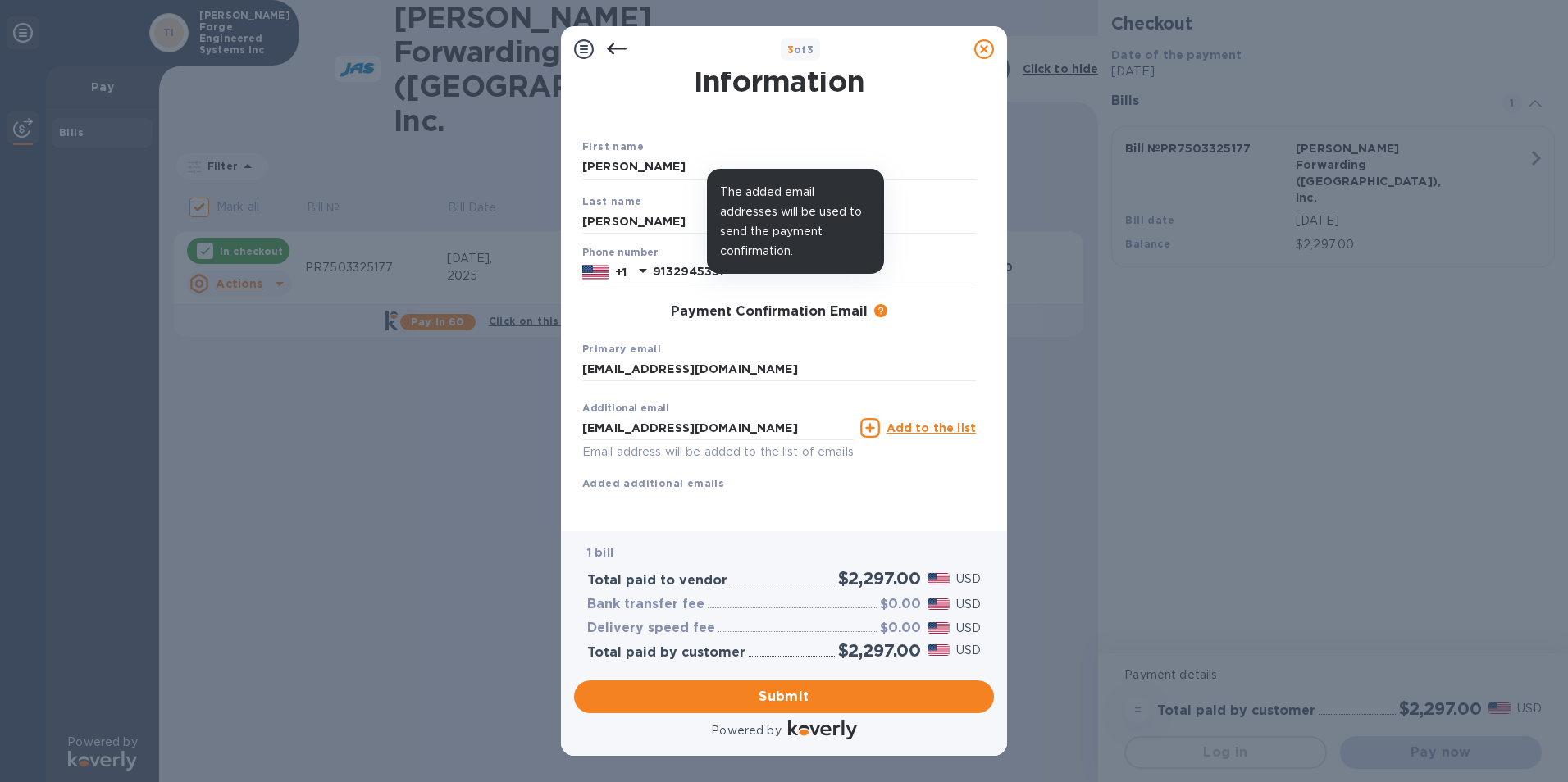
click at [876, 304] on icon at bounding box center [881, 311] width 13 height 13
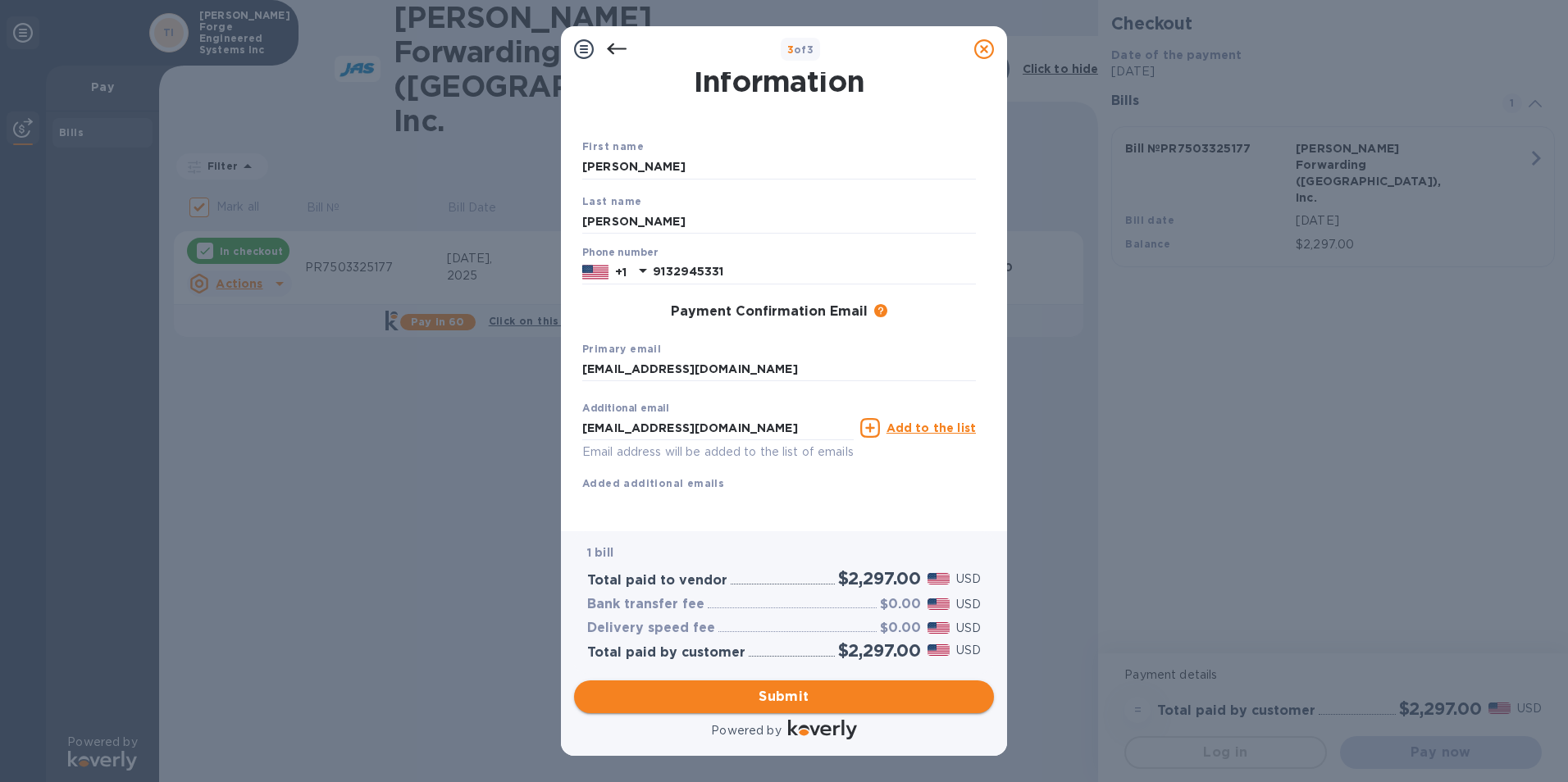
click at [771, 695] on span "Submit" at bounding box center [784, 696] width 394 height 19
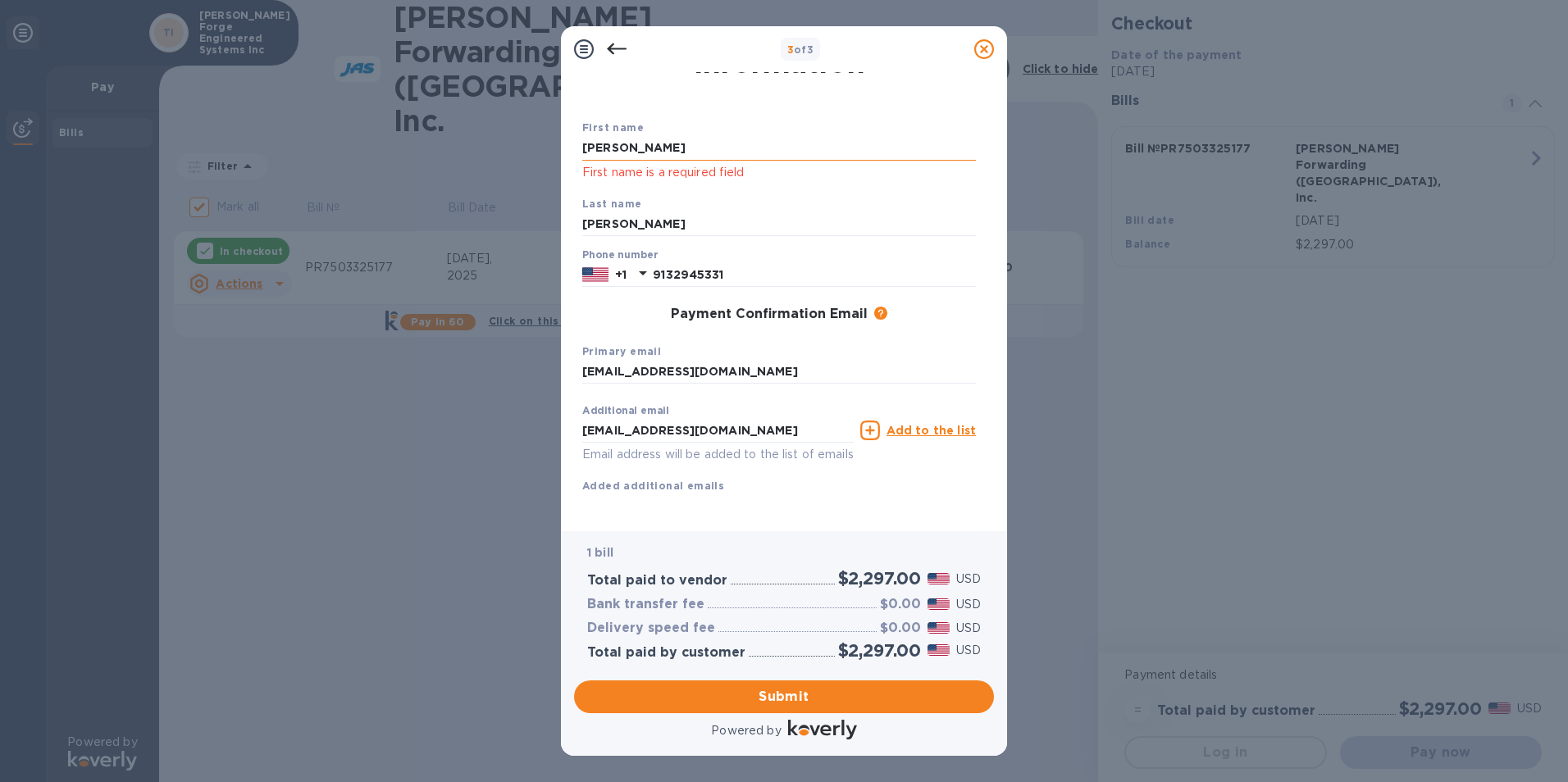
click at [657, 152] on input "[PERSON_NAME]" at bounding box center [779, 148] width 394 height 24
click at [777, 691] on span "Submit" at bounding box center [784, 696] width 394 height 19
drag, startPoint x: 635, startPoint y: 145, endPoint x: 561, endPoint y: 146, distance: 74.0
click at [561, 146] on div "Payment Contact Information First name [PERSON_NAME] First name is a required f…" at bounding box center [784, 302] width 446 height 459
type input "t"
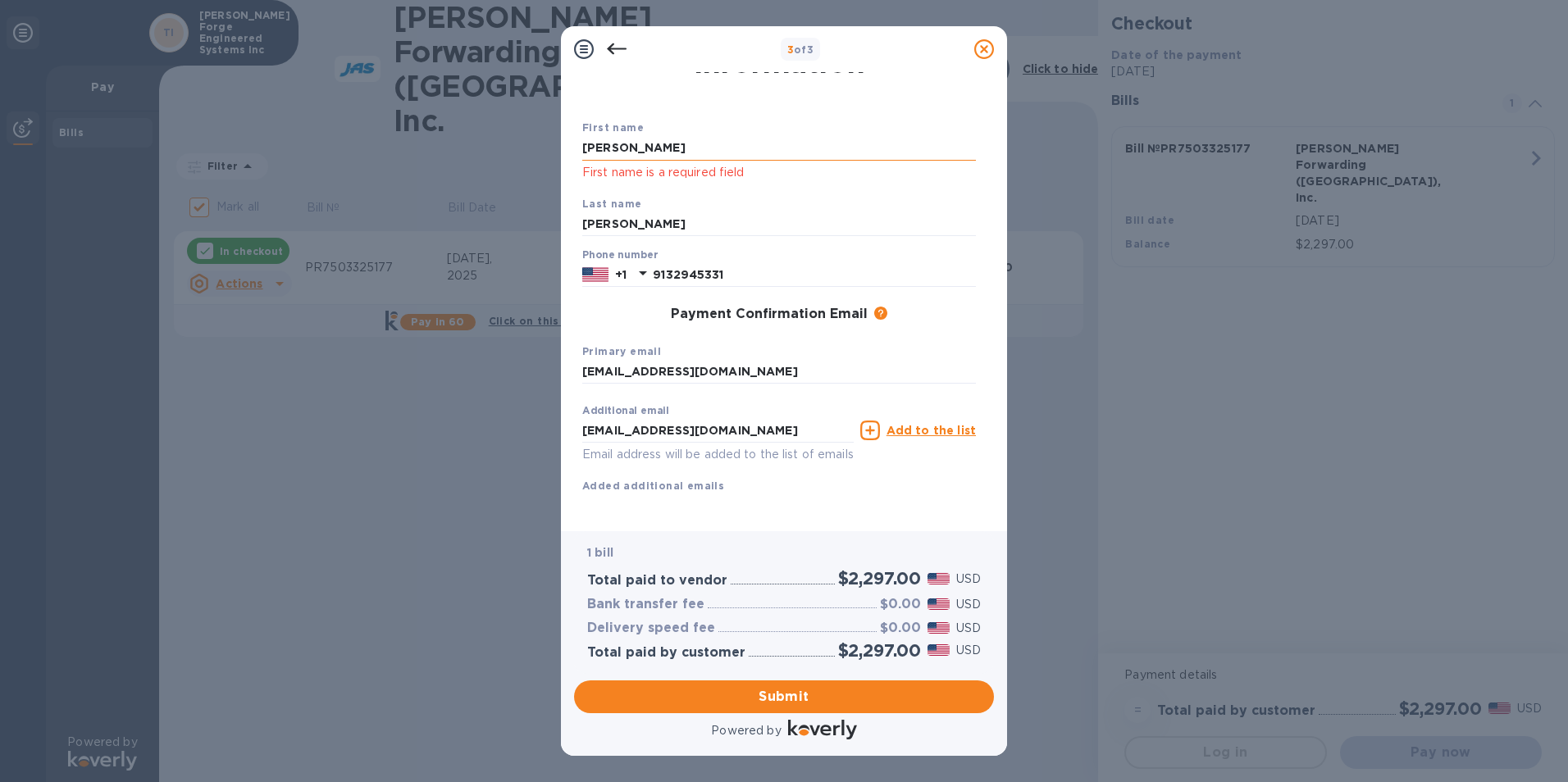
type input "[PERSON_NAME]"
type input "Forge"
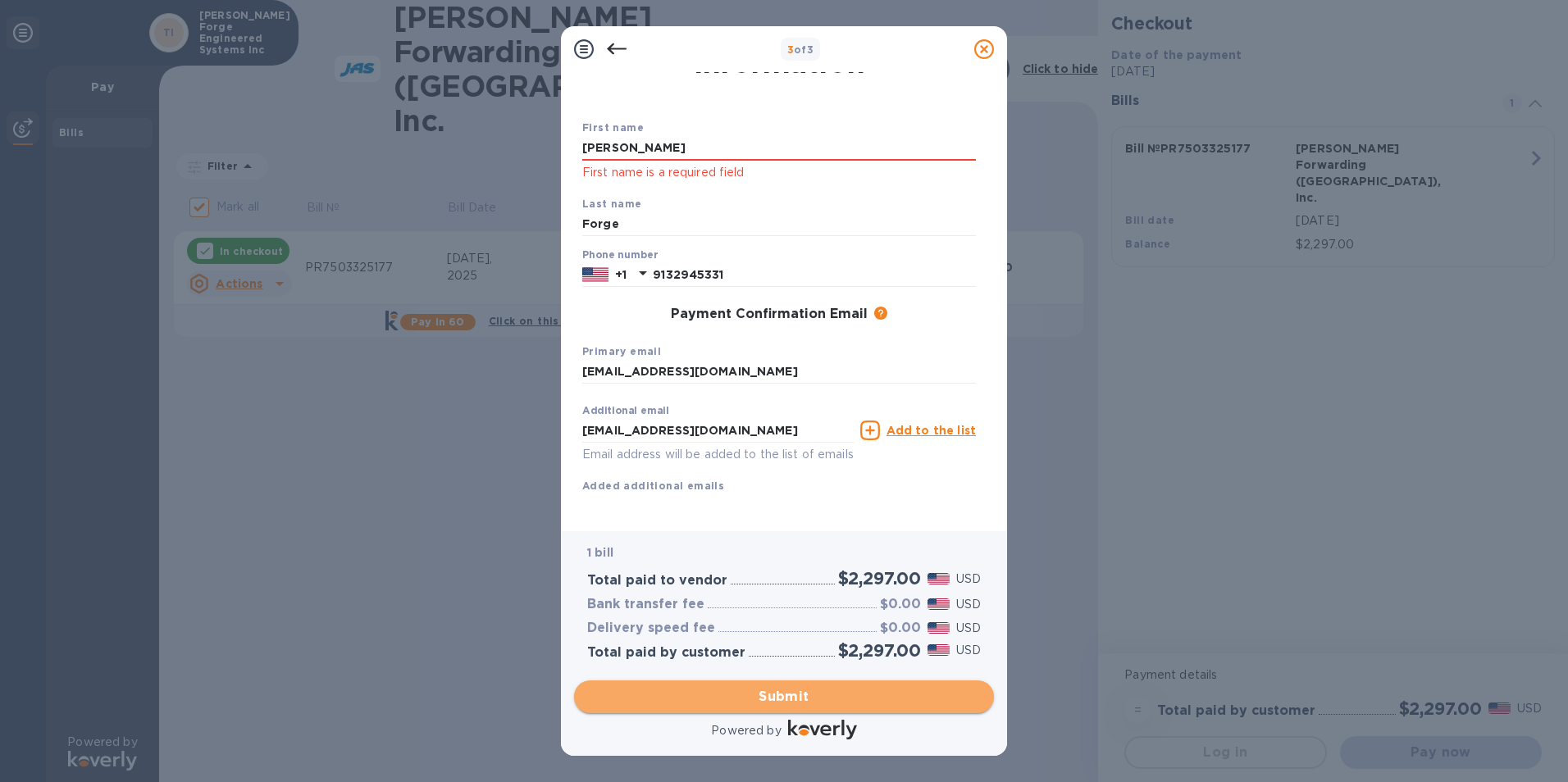
click at [771, 687] on span "Submit" at bounding box center [784, 696] width 394 height 19
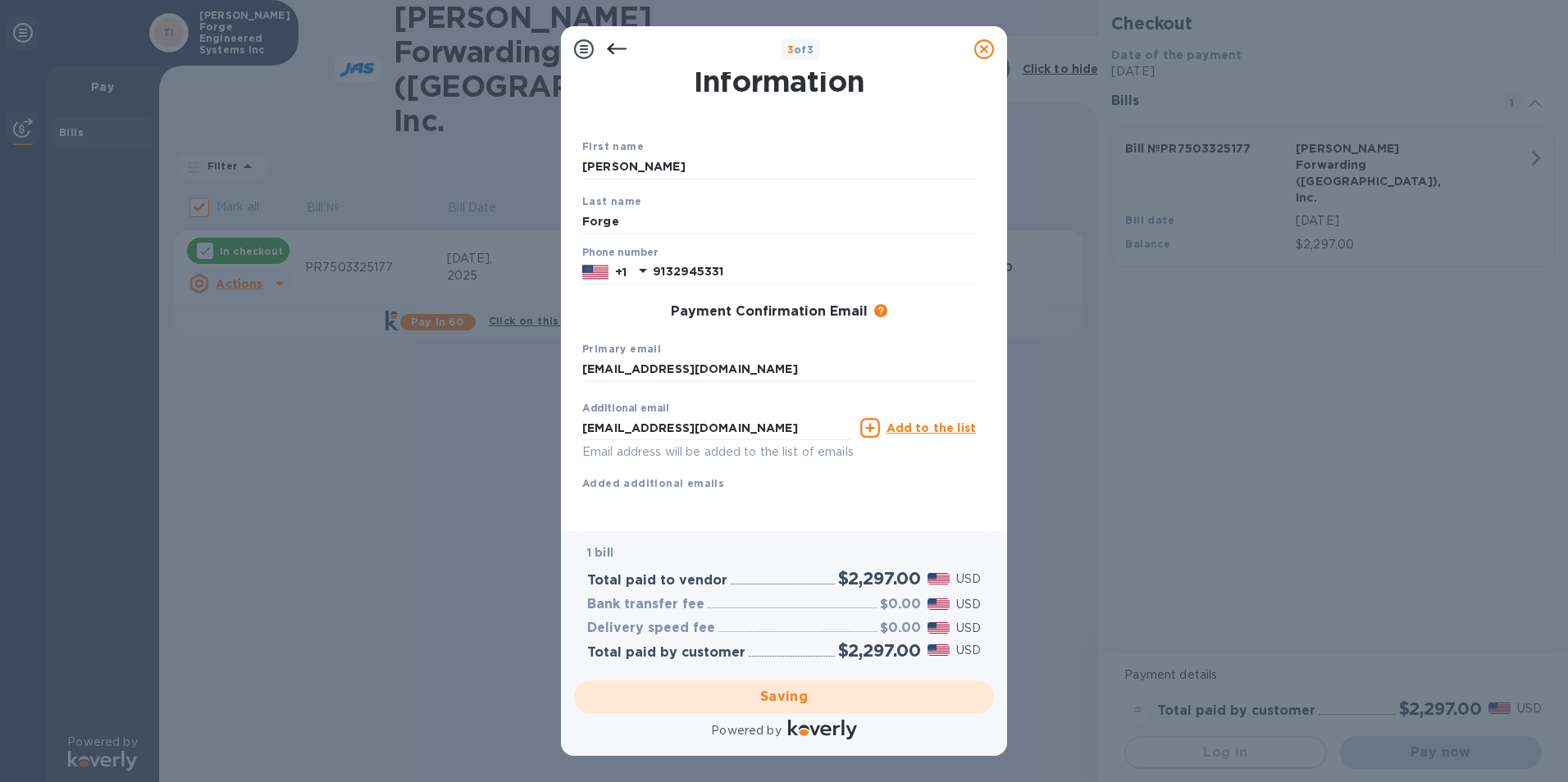
checkbox input "false"
